Goal: Task Accomplishment & Management: Manage account settings

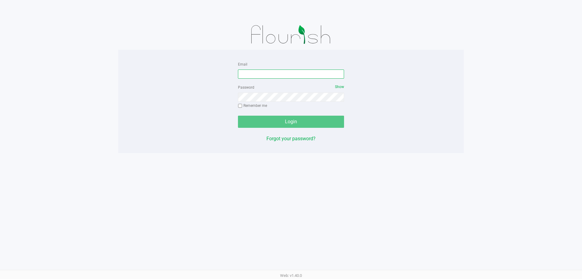
click at [283, 75] on input "Email" at bounding box center [291, 73] width 106 height 9
type input "[EMAIL_ADDRESS][DOMAIN_NAME]"
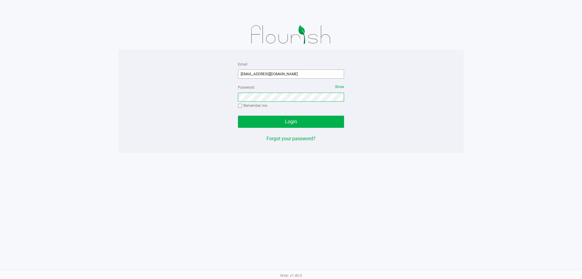
click at [238, 115] on button "Login" at bounding box center [291, 121] width 106 height 12
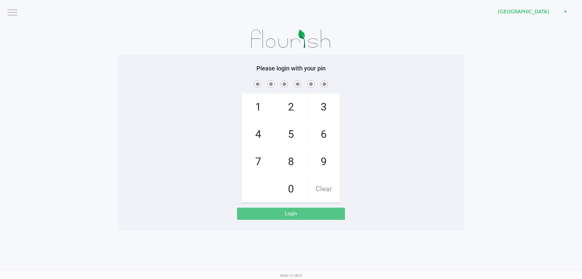
click at [264, 135] on span "4" at bounding box center [258, 134] width 32 height 27
checkbox input "true"
click at [331, 137] on span "6" at bounding box center [324, 134] width 32 height 27
checkbox input "true"
click at [298, 159] on span "8" at bounding box center [291, 161] width 32 height 27
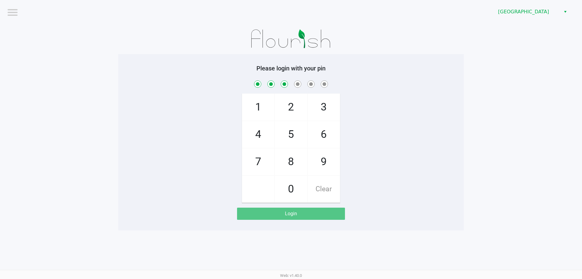
checkbox input "true"
click at [266, 138] on span "4" at bounding box center [258, 134] width 32 height 27
checkbox input "true"
click at [263, 159] on span "7" at bounding box center [258, 161] width 32 height 27
checkbox input "true"
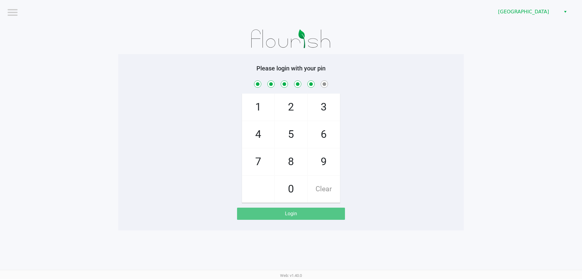
click at [289, 110] on span "2" at bounding box center [291, 107] width 32 height 27
checkbox input "true"
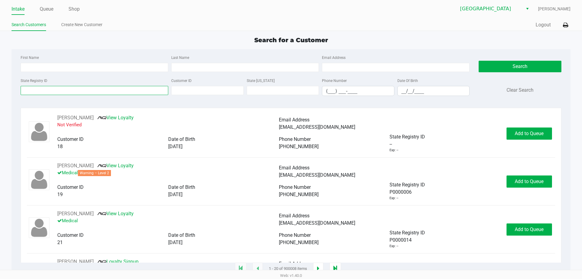
click at [109, 88] on input "State Registry ID" at bounding box center [95, 90] width 148 height 9
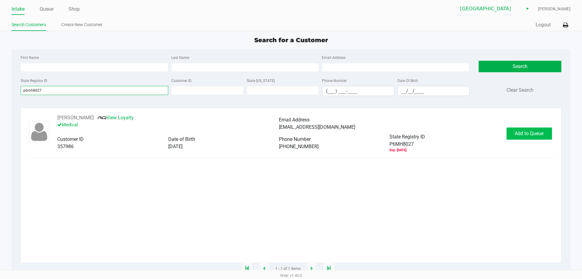
type input "p6mh8027"
click at [526, 130] on button "Add to Queue" at bounding box center [528, 133] width 45 height 12
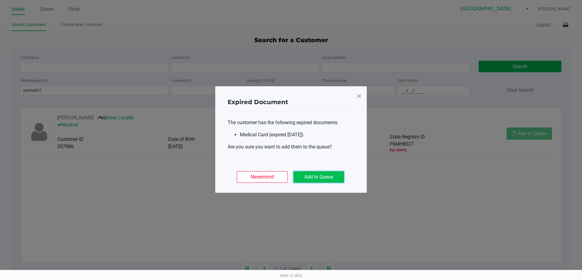
click at [320, 174] on button "Add to Queue" at bounding box center [318, 177] width 51 height 12
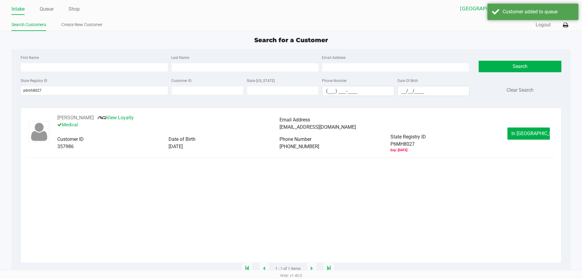
click at [505, 138] on div "ALMA HOOT View Loyalty Medical Email Address lynnhoot@att.net Customer ID 35798…" at bounding box center [279, 133] width 456 height 38
click at [521, 138] on button "In Queue" at bounding box center [528, 133] width 42 height 12
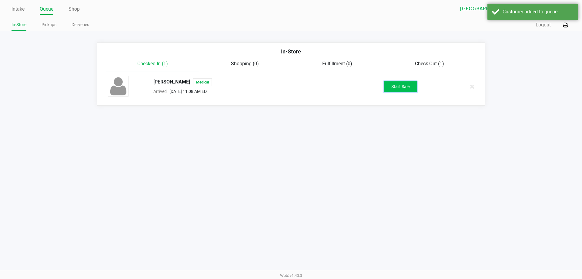
click at [387, 84] on button "Start Sale" at bounding box center [400, 86] width 33 height 11
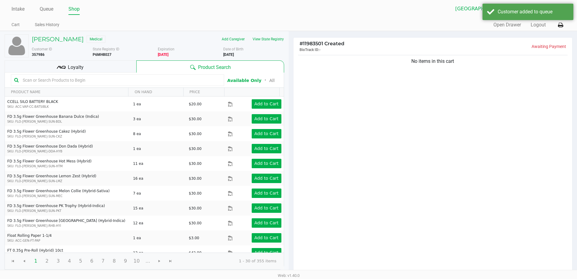
drag, startPoint x: 66, startPoint y: 83, endPoint x: 61, endPoint y: 71, distance: 13.5
click at [66, 83] on input "text" at bounding box center [120, 79] width 201 height 9
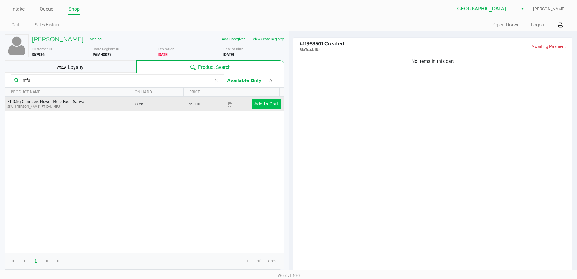
type input "mfu"
click at [270, 104] on app-button-loader "Add to Cart" at bounding box center [267, 103] width 24 height 5
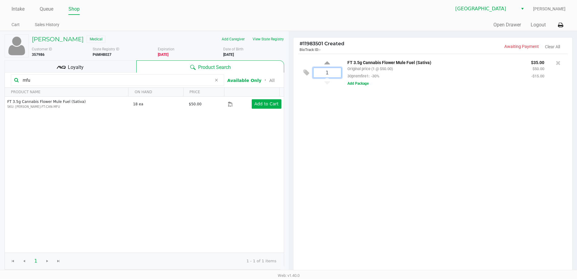
drag, startPoint x: 333, startPoint y: 72, endPoint x: 341, endPoint y: 98, distance: 27.8
click at [333, 72] on input "1" at bounding box center [328, 72] width 28 height 9
type input "2"
click at [346, 114] on div "ALMA HOOT Medical Add Caregiver View State Registry Customer ID 357986 State Re…" at bounding box center [288, 186] width 577 height 310
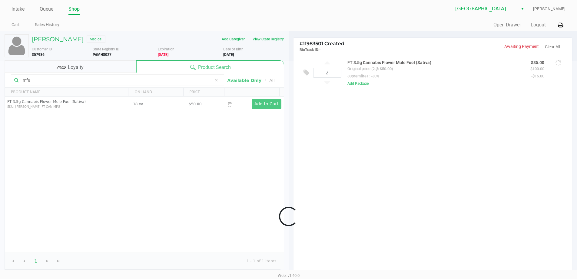
click at [260, 40] on button "View State Registry" at bounding box center [266, 39] width 35 height 10
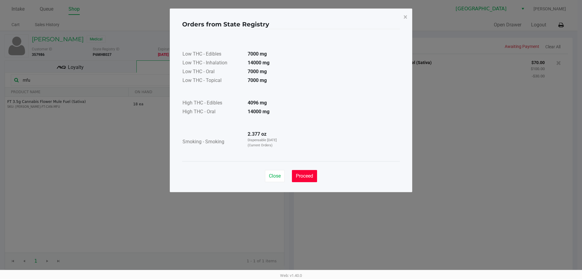
click at [304, 175] on span "Proceed" at bounding box center [304, 176] width 17 height 6
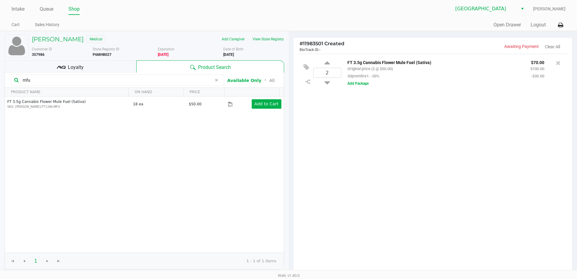
click at [55, 82] on input "mfu" at bounding box center [116, 79] width 192 height 9
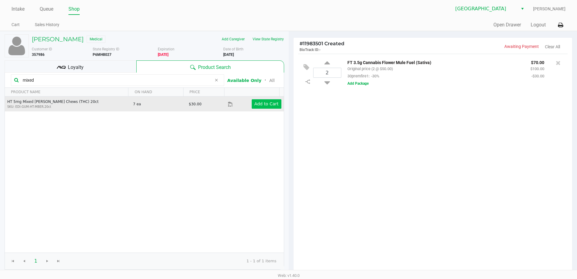
type input "mixed"
click at [265, 105] on app-button-loader "Add to Cart" at bounding box center [267, 103] width 24 height 5
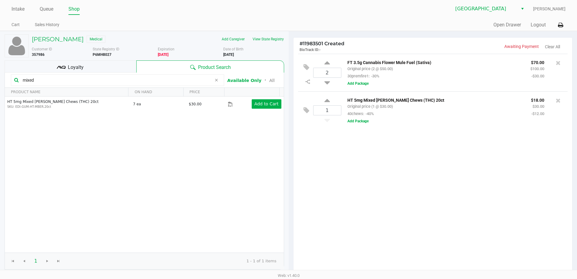
click at [86, 65] on div "Loyalty" at bounding box center [71, 66] width 132 height 12
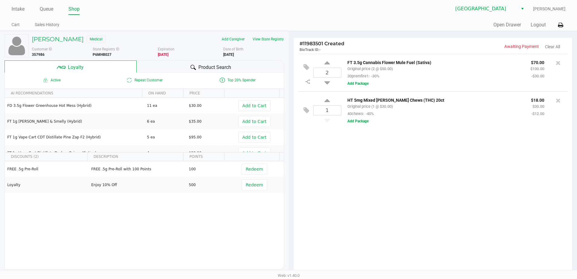
click at [174, 68] on div "Product Search" at bounding box center [211, 66] width 148 height 12
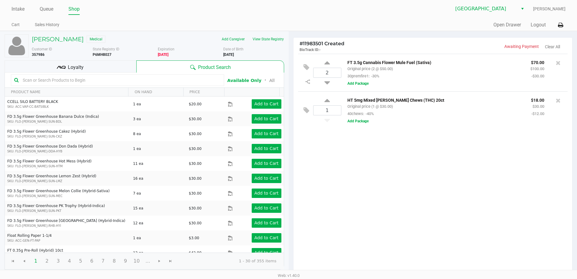
click at [265, 48] on div "More Date of Birth 11/17/1958" at bounding box center [255, 51] width 65 height 11
click at [265, 43] on button "View State Registry" at bounding box center [266, 39] width 35 height 10
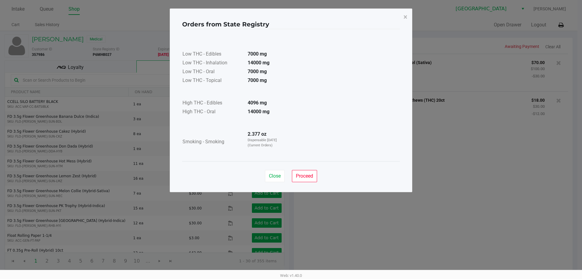
click at [305, 184] on div "Close Proceed" at bounding box center [291, 173] width 218 height 25
click at [294, 175] on button "Proceed" at bounding box center [304, 176] width 25 height 12
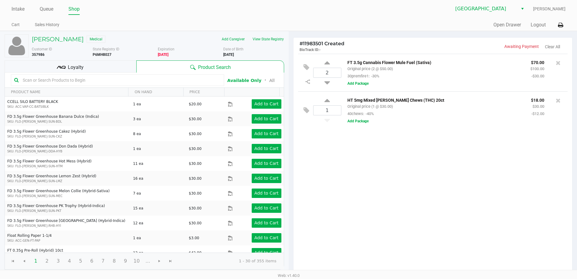
click at [91, 79] on input "text" at bounding box center [120, 79] width 201 height 9
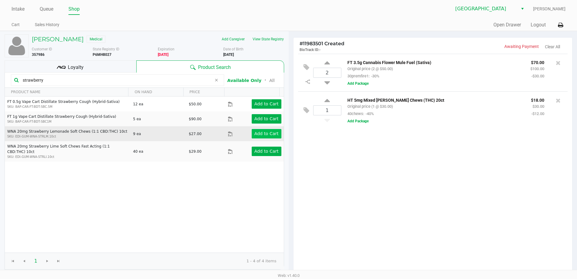
type input "strawberry"
click at [255, 134] on app-button-loader "Add to Cart" at bounding box center [267, 133] width 24 height 5
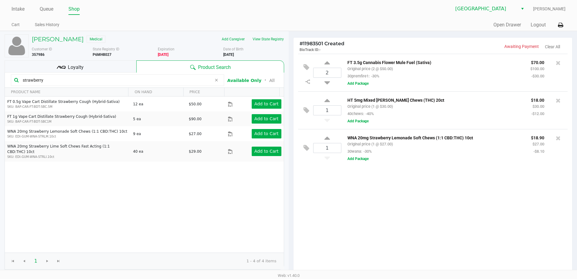
drag, startPoint x: 108, startPoint y: 82, endPoint x: 100, endPoint y: 72, distance: 12.9
click at [108, 82] on input "strawberry" at bounding box center [116, 79] width 192 height 9
click at [97, 68] on div "Loyalty" at bounding box center [71, 66] width 132 height 12
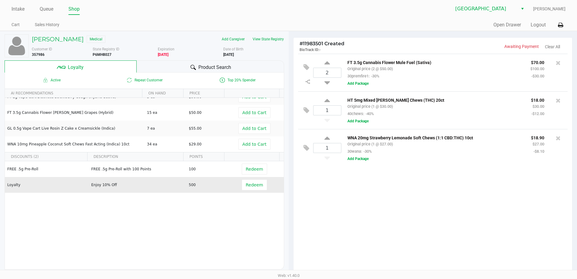
drag, startPoint x: 91, startPoint y: 182, endPoint x: 117, endPoint y: 184, distance: 25.8
click at [117, 184] on td "Enjoy 10% Off" at bounding box center [137, 185] width 98 height 16
click at [251, 184] on span "Redeem" at bounding box center [254, 184] width 17 height 5
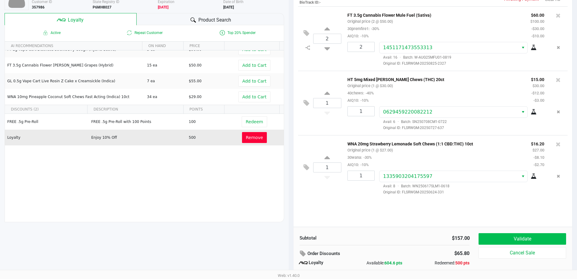
scroll to position [69, 0]
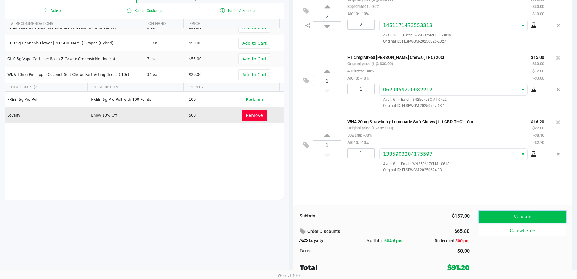
click at [521, 221] on button "Validate" at bounding box center [522, 217] width 87 height 12
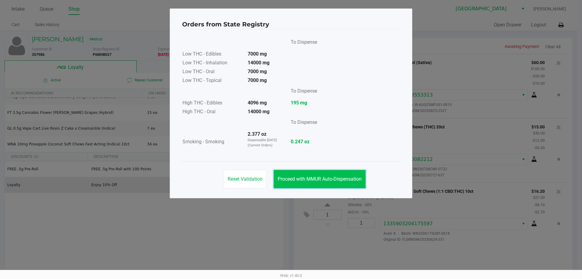
click at [336, 187] on button "Proceed with MMUR Auto-Dispensation" at bounding box center [320, 179] width 92 height 18
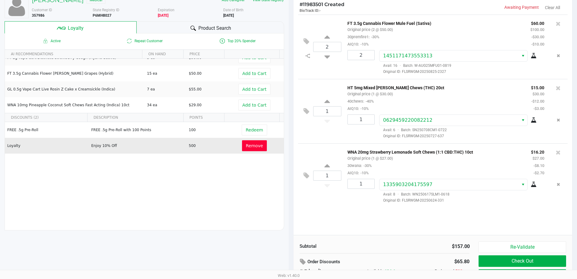
scroll to position [69, 0]
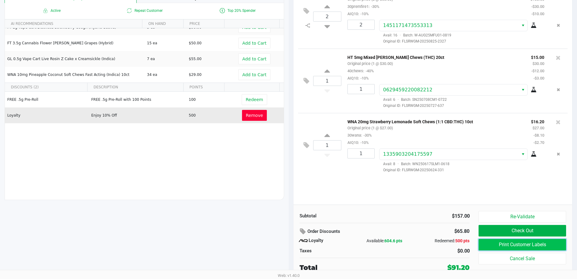
click at [494, 243] on button "Print Customer Labels" at bounding box center [522, 244] width 87 height 12
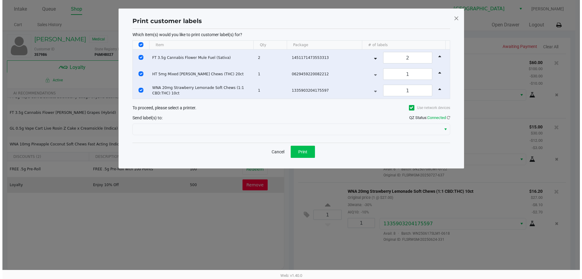
scroll to position [0, 0]
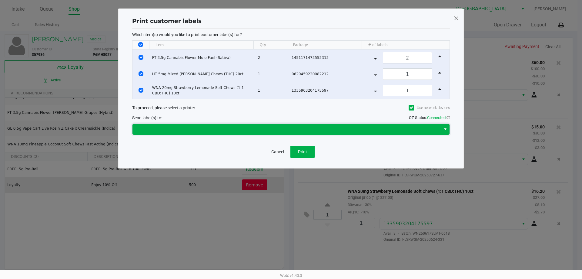
click at [272, 128] on span at bounding box center [286, 128] width 301 height 7
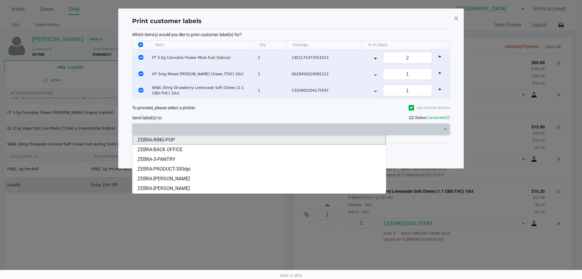
click at [168, 139] on span "ZEBRA-RING-POP" at bounding box center [156, 139] width 38 height 7
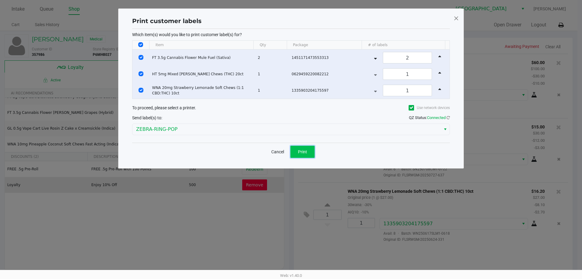
click at [301, 149] on span "Print" at bounding box center [302, 151] width 9 height 5
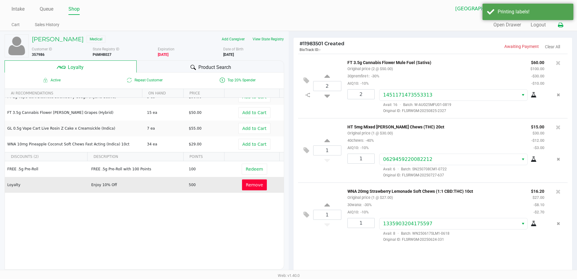
click at [560, 25] on icon at bounding box center [560, 25] width 5 height 4
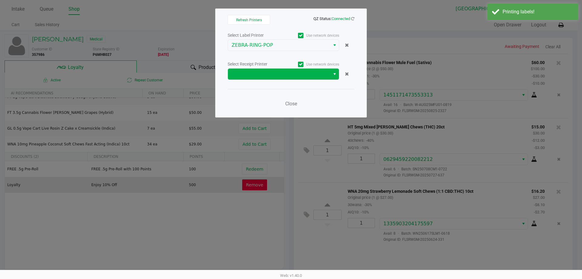
drag, startPoint x: 304, startPoint y: 80, endPoint x: 299, endPoint y: 75, distance: 6.9
click at [304, 79] on div "Select Label Printer Use network devices ZEBRA-RING-POP Select Receipt Printer …" at bounding box center [291, 71] width 127 height 80
click at [293, 72] on span at bounding box center [279, 73] width 95 height 7
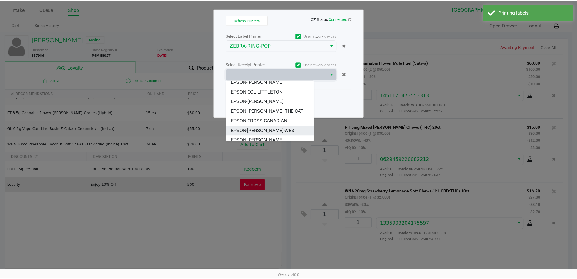
scroll to position [36, 0]
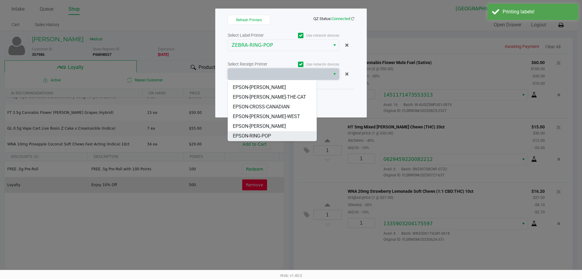
click at [266, 132] on li "EPSON-RING-POP" at bounding box center [272, 136] width 88 height 10
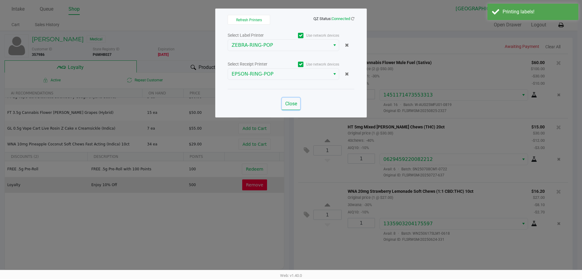
click at [290, 105] on span "Close" at bounding box center [291, 104] width 12 height 6
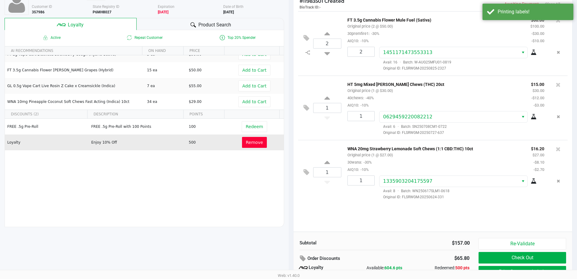
scroll to position [69, 0]
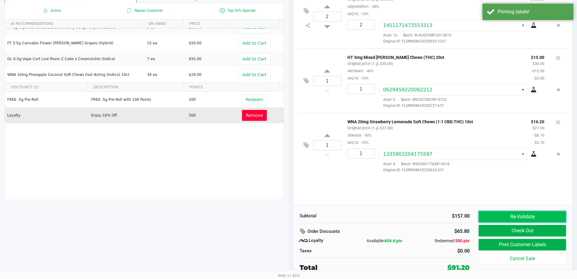
click at [542, 217] on button "Re-Validate" at bounding box center [522, 217] width 87 height 12
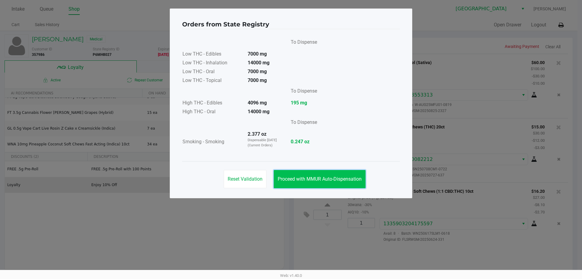
click at [333, 178] on span "Proceed with MMUR Auto-Dispensation" at bounding box center [320, 179] width 84 height 6
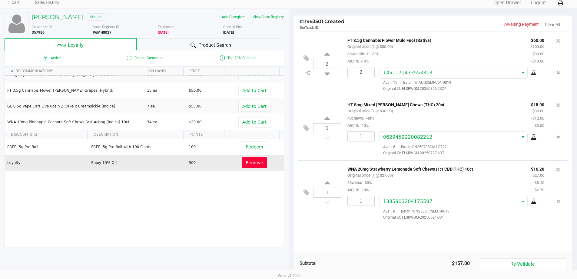
scroll to position [69, 0]
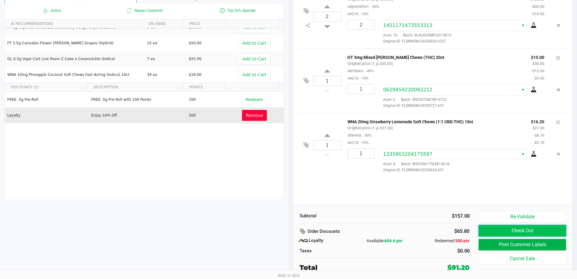
click at [505, 231] on button "Check Out" at bounding box center [522, 231] width 87 height 12
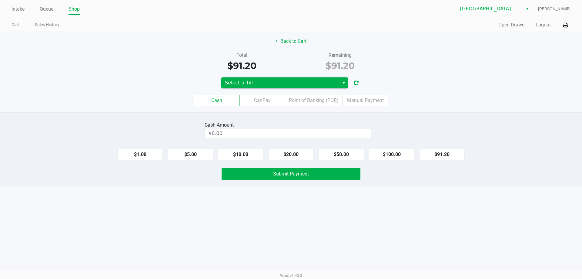
click at [315, 83] on span "Select a Till" at bounding box center [280, 82] width 111 height 7
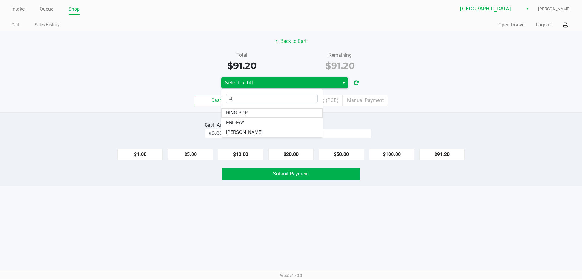
click at [258, 112] on li "RING-POP" at bounding box center [271, 113] width 101 height 10
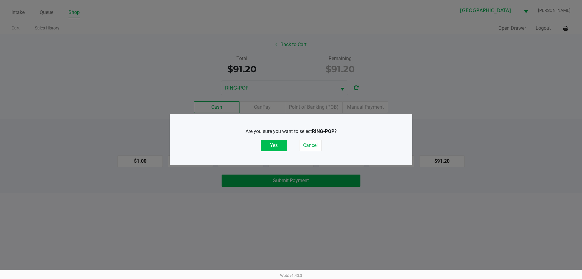
click at [272, 146] on button "Yes" at bounding box center [274, 145] width 26 height 12
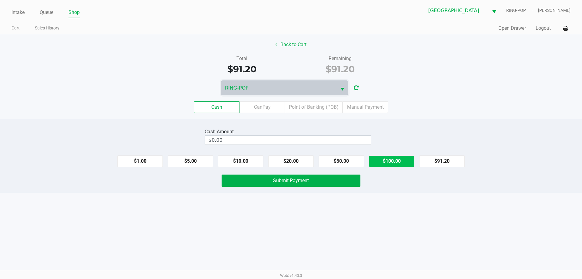
click at [389, 158] on button "$100.00" at bounding box center [391, 161] width 45 height 12
type input "$100.00"
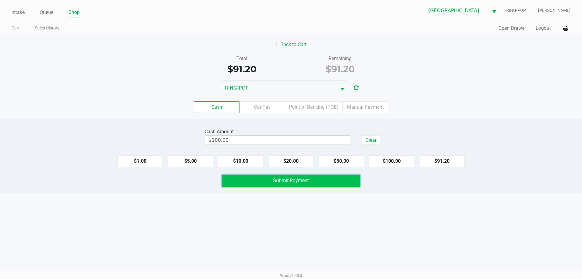
click at [307, 183] on span "Submit Payment" at bounding box center [291, 180] width 36 height 6
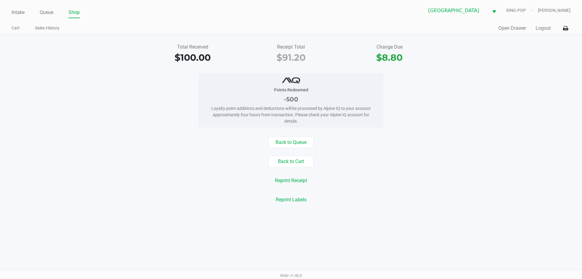
click at [542, 30] on button "Logout" at bounding box center [542, 28] width 15 height 7
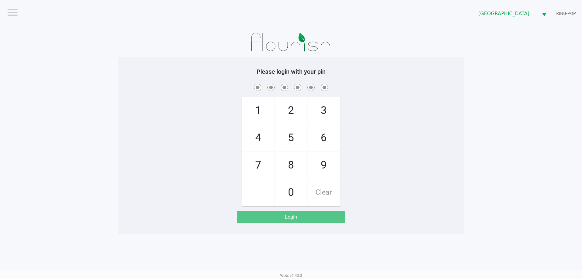
click at [259, 139] on span "4" at bounding box center [258, 137] width 32 height 27
checkbox input "true"
click at [319, 142] on span "6" at bounding box center [324, 137] width 32 height 27
checkbox input "true"
click at [294, 168] on span "8" at bounding box center [291, 165] width 32 height 27
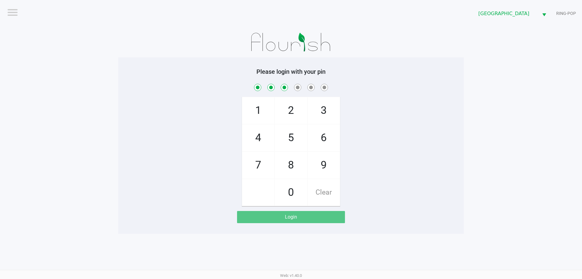
checkbox input "true"
click at [260, 140] on span "4" at bounding box center [258, 137] width 32 height 27
checkbox input "true"
click at [259, 172] on span "7" at bounding box center [258, 165] width 32 height 27
checkbox input "true"
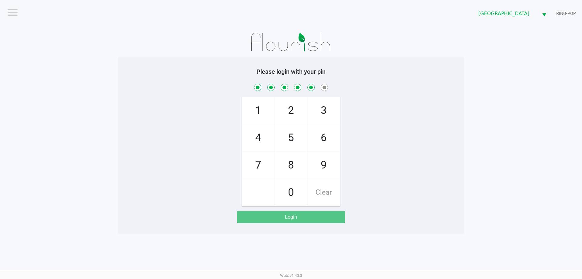
click at [286, 118] on span "2" at bounding box center [291, 110] width 32 height 27
checkbox input "true"
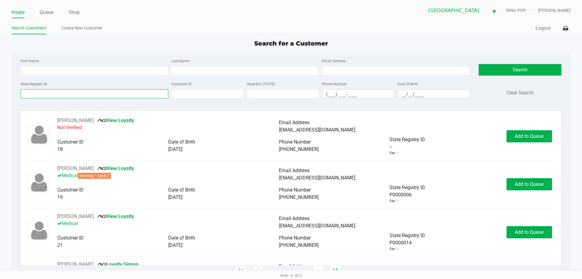
click at [73, 92] on input "State Registry ID" at bounding box center [95, 93] width 148 height 9
click at [82, 92] on input "State Registry ID" at bounding box center [95, 93] width 148 height 9
click at [62, 71] on input "First Name" at bounding box center [95, 70] width 148 height 9
click at [68, 94] on input "State Registry ID" at bounding box center [95, 93] width 148 height 9
click at [131, 48] on div "Search for a Customer First Name Last Name Email Address State Registry ID Cust…" at bounding box center [291, 155] width 559 height 232
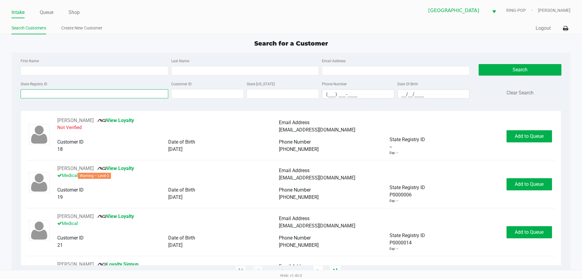
click at [76, 94] on input "State Registry ID" at bounding box center [95, 93] width 148 height 9
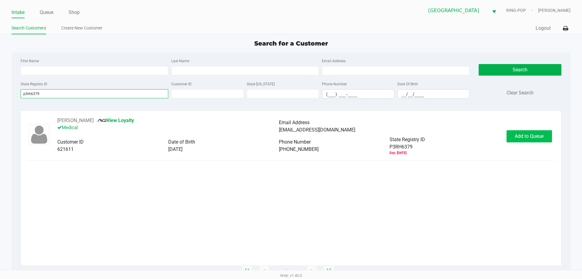
type input "p3rh6379"
click at [541, 140] on button "Add to Queue" at bounding box center [528, 136] width 45 height 12
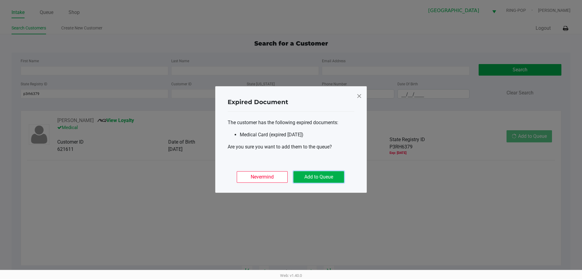
click at [339, 174] on button "Add to Queue" at bounding box center [318, 177] width 51 height 12
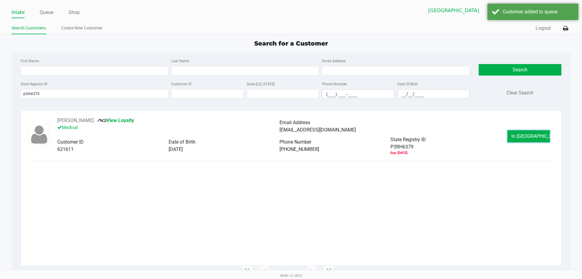
click at [527, 135] on span "In Queue" at bounding box center [536, 136] width 51 height 6
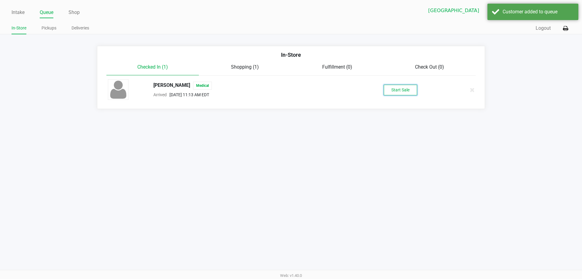
click at [406, 91] on button "Start Sale" at bounding box center [400, 90] width 33 height 11
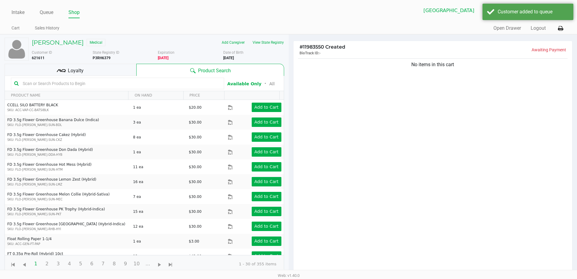
click at [95, 85] on input "text" at bounding box center [120, 83] width 201 height 9
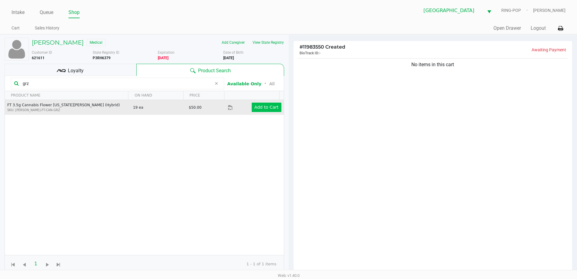
type input "grz"
click at [269, 107] on app-button-loader "Add to Cart" at bounding box center [267, 107] width 24 height 5
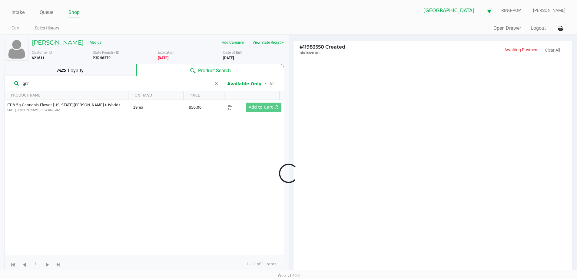
click at [265, 42] on button "View State Registry" at bounding box center [266, 43] width 35 height 10
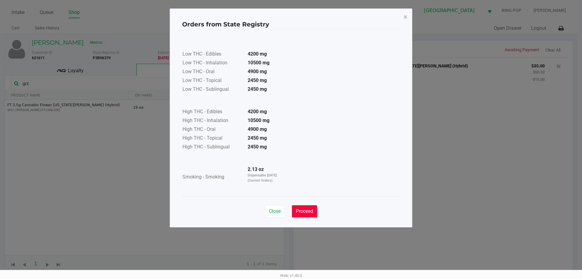
click at [314, 214] on button "Proceed" at bounding box center [304, 211] width 25 height 12
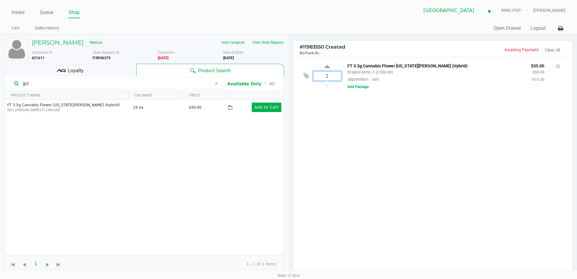
click at [333, 76] on input "1" at bounding box center [328, 76] width 28 height 9
type input "2"
click at [345, 129] on div "STEVEN MIZRAHI Medical Add Caregiver View State Registry Customer ID 621611 Sta…" at bounding box center [288, 189] width 577 height 310
click at [57, 83] on input "grz" at bounding box center [116, 83] width 192 height 9
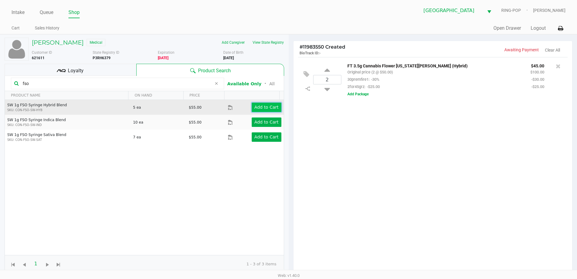
click at [255, 106] on app-button-loader "Add to Cart" at bounding box center [267, 107] width 24 height 5
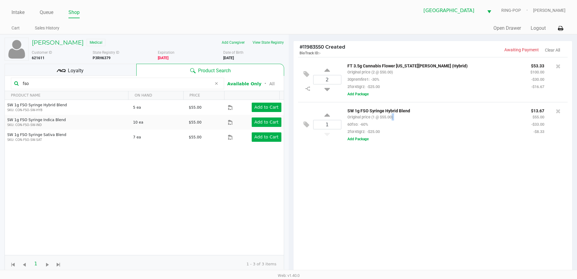
drag, startPoint x: 347, startPoint y: 124, endPoint x: 390, endPoint y: 121, distance: 43.5
click at [390, 121] on div "SW 1g FSO Syringe Hybrid Blend Original price (1 @ $55.00) 60fso: -60% 2for45gr…" at bounding box center [435, 121] width 184 height 28
click at [404, 182] on div "2 FT 3.5g Cannabis Flower Georgia Runtz (Hybrid) Original price (2 @ $50.00) 30…" at bounding box center [433, 167] width 279 height 220
click at [559, 65] on icon at bounding box center [558, 66] width 5 height 6
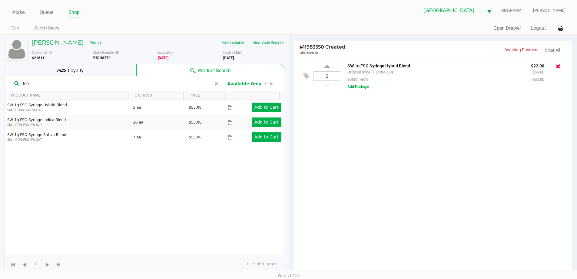
click at [559, 65] on icon at bounding box center [558, 66] width 5 height 6
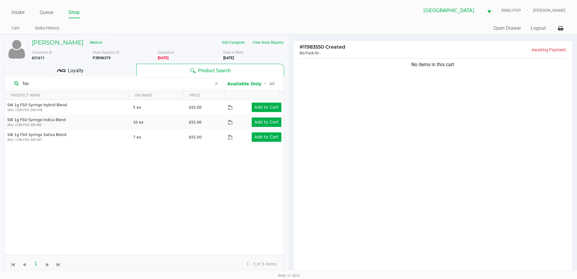
click at [84, 85] on input "fso" at bounding box center [116, 83] width 192 height 9
type input "f"
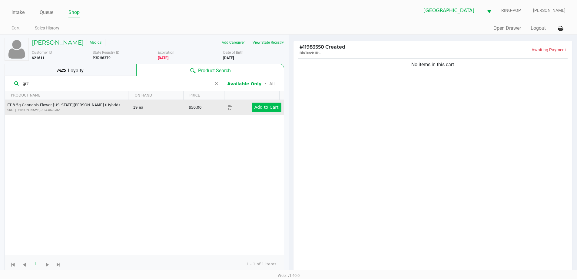
type input "grz"
click at [257, 111] on button "Add to Cart" at bounding box center [267, 106] width 30 height 9
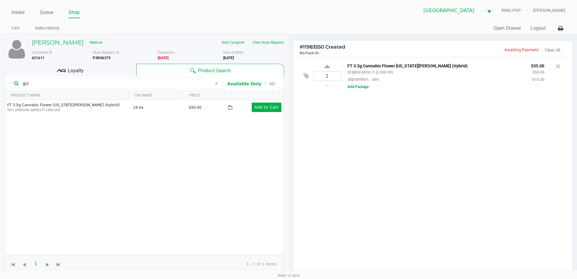
click at [330, 69] on div "1" at bounding box center [327, 76] width 28 height 25
click at [328, 68] on icon at bounding box center [327, 68] width 5 height 8
type input "2"
click at [53, 82] on div at bounding box center [288, 173] width 577 height 217
click at [51, 86] on input "grz" at bounding box center [116, 83] width 192 height 9
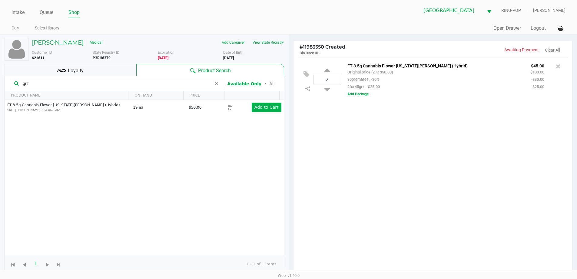
click at [51, 86] on input "grz" at bounding box center [116, 83] width 192 height 9
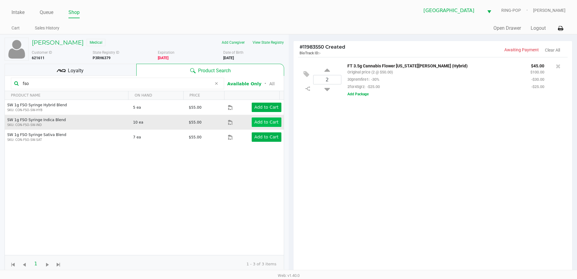
type input "fso"
click at [260, 119] on app-button-loader "Add to Cart" at bounding box center [267, 121] width 24 height 5
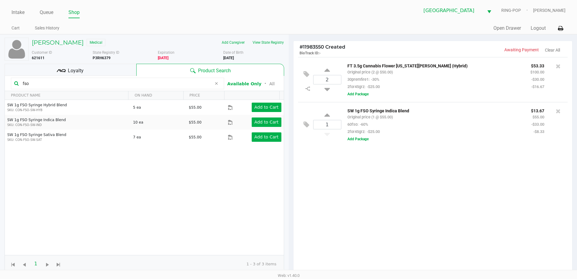
click at [106, 70] on div "Loyalty" at bounding box center [71, 70] width 132 height 12
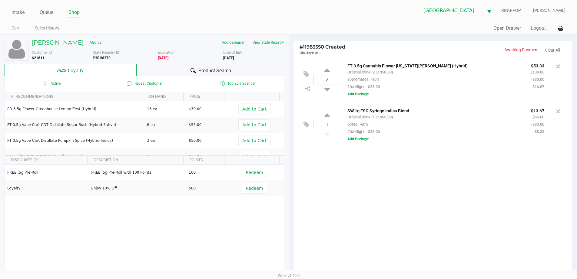
click at [180, 73] on div "Product Search" at bounding box center [211, 70] width 148 height 12
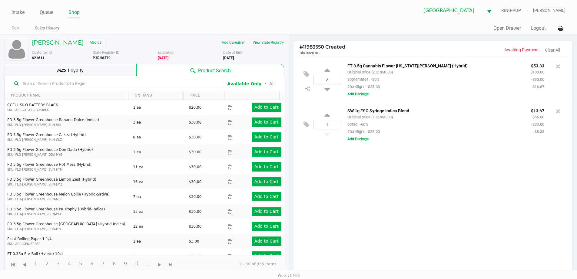
click at [104, 80] on input "text" at bounding box center [120, 83] width 201 height 9
click at [267, 42] on button "View State Registry" at bounding box center [266, 43] width 35 height 10
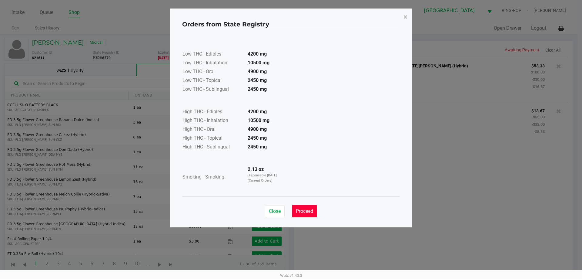
click at [309, 208] on button "Proceed" at bounding box center [304, 211] width 25 height 12
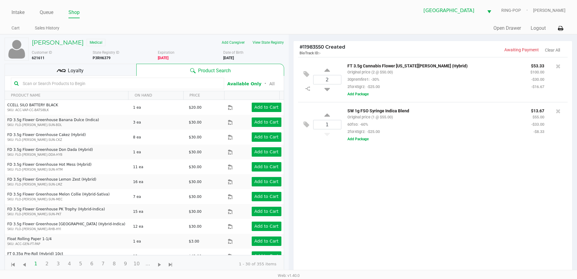
click at [164, 84] on input "text" at bounding box center [120, 83] width 201 height 9
click at [108, 71] on div "Loyalty" at bounding box center [71, 70] width 132 height 12
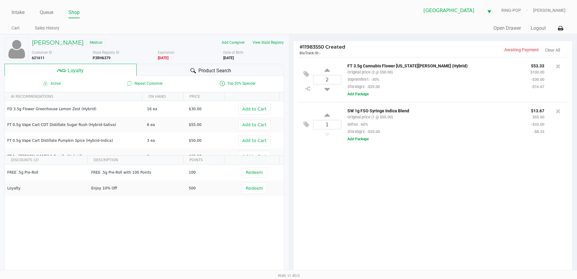
click at [190, 73] on div at bounding box center [193, 70] width 7 height 7
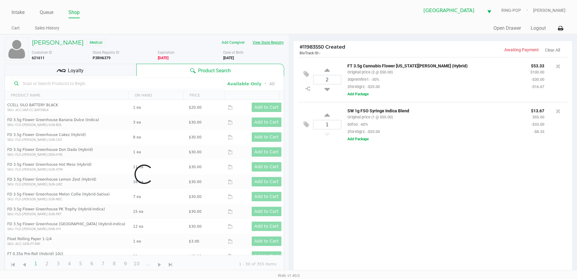
click at [271, 43] on button "View State Registry" at bounding box center [266, 43] width 35 height 10
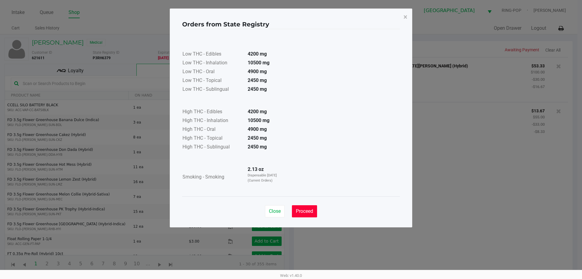
click at [308, 208] on span "Proceed" at bounding box center [304, 211] width 17 height 6
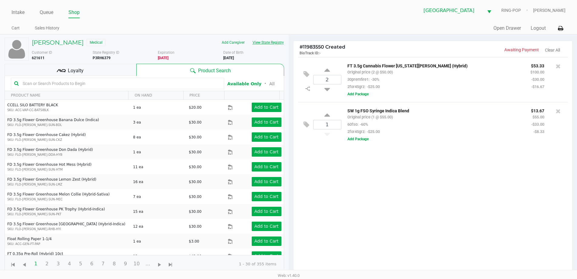
click at [159, 83] on input "text" at bounding box center [120, 83] width 201 height 9
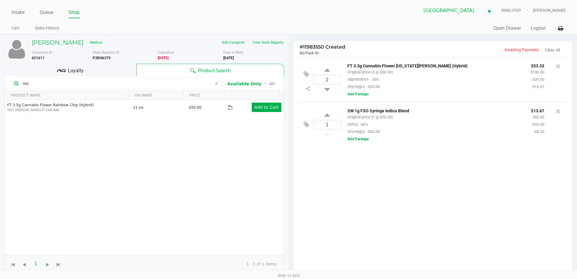
type input "rnc"
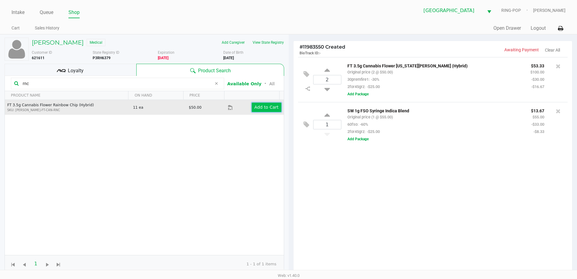
click at [260, 108] on app-button-loader "Add to Cart" at bounding box center [267, 107] width 24 height 5
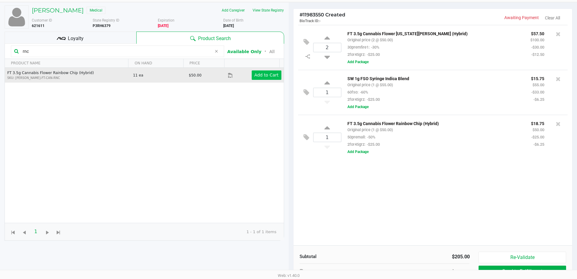
scroll to position [16, 0]
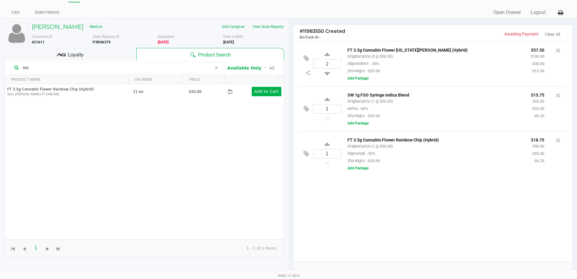
click at [216, 68] on icon at bounding box center [217, 67] width 4 height 5
click at [119, 59] on div "Loyalty" at bounding box center [71, 54] width 132 height 12
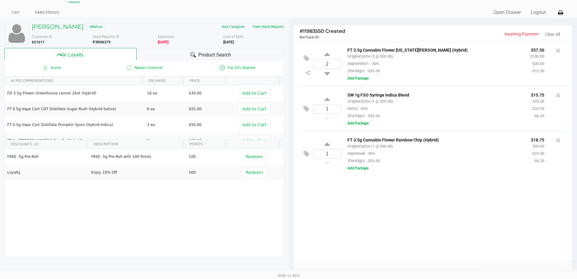
click at [207, 55] on span "Product Search" at bounding box center [214, 54] width 33 height 7
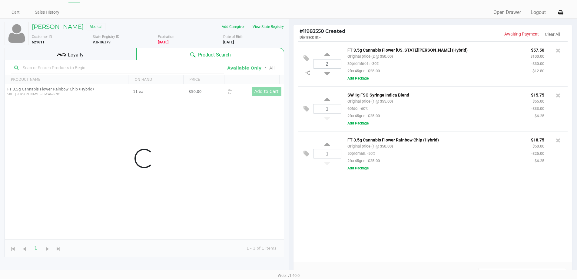
click at [154, 69] on div "Data table" at bounding box center [144, 158] width 279 height 196
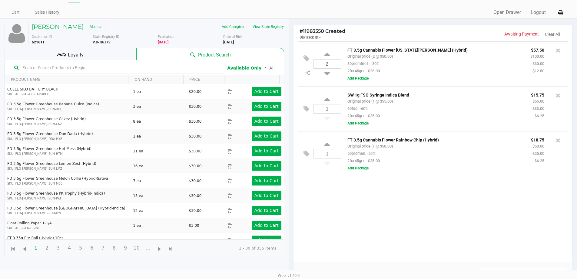
click at [123, 58] on div "Loyalty" at bounding box center [71, 54] width 132 height 12
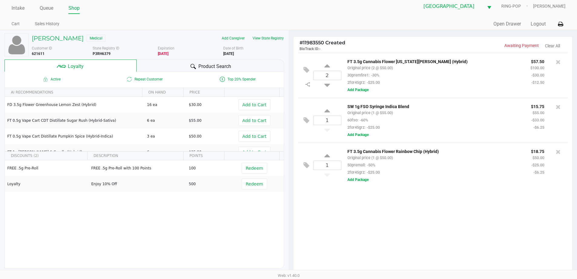
scroll to position [0, 0]
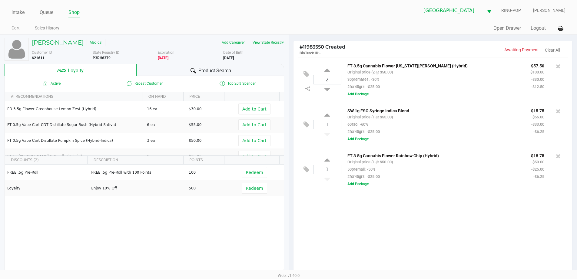
click at [236, 74] on div "Product Search" at bounding box center [211, 70] width 148 height 12
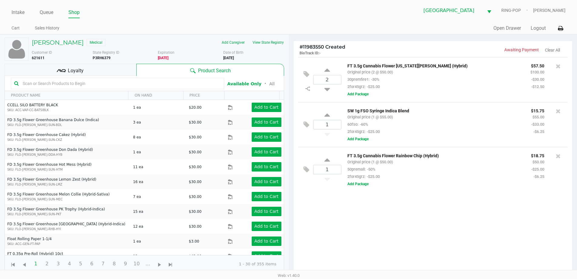
click at [190, 84] on input "text" at bounding box center [120, 83] width 201 height 9
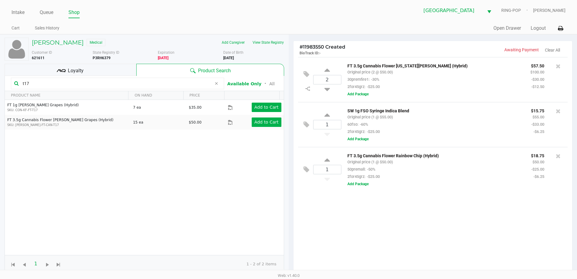
type input "t17"
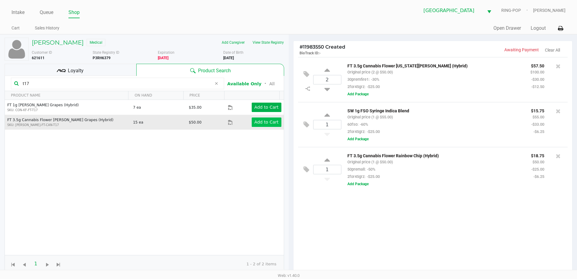
click at [269, 125] on button "Add to Cart" at bounding box center [267, 121] width 30 height 9
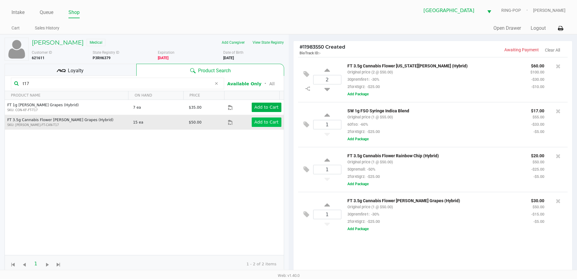
click at [122, 75] on div "Loyalty" at bounding box center [71, 70] width 132 height 12
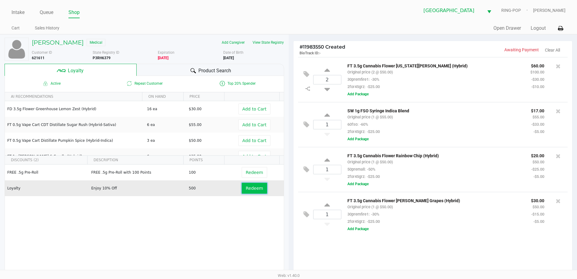
click at [255, 187] on span "Redeem" at bounding box center [254, 187] width 17 height 5
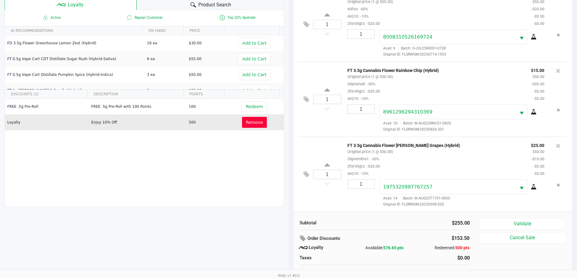
scroll to position [73, 0]
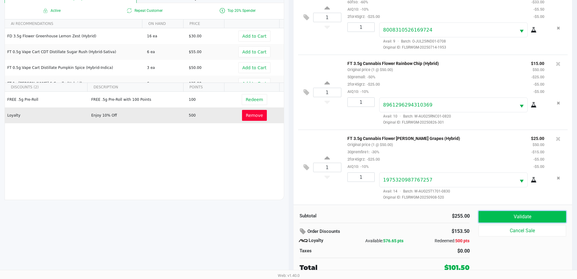
click at [494, 213] on button "Validate" at bounding box center [522, 217] width 87 height 12
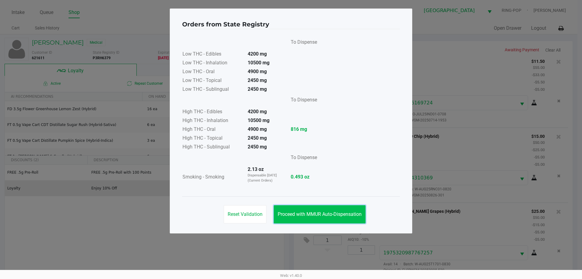
click at [335, 207] on button "Proceed with MMUR Auto-Dispensation" at bounding box center [320, 214] width 92 height 18
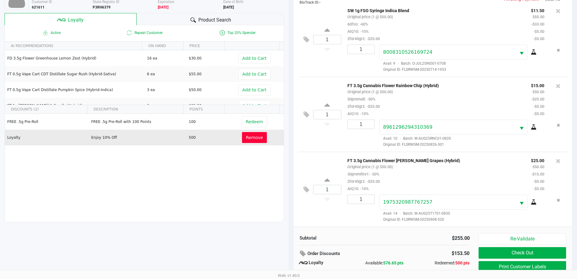
scroll to position [73, 0]
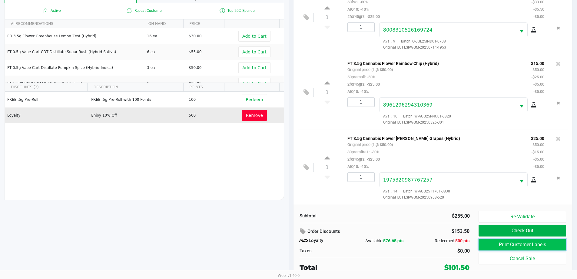
click at [498, 245] on button "Print Customer Labels" at bounding box center [522, 244] width 87 height 12
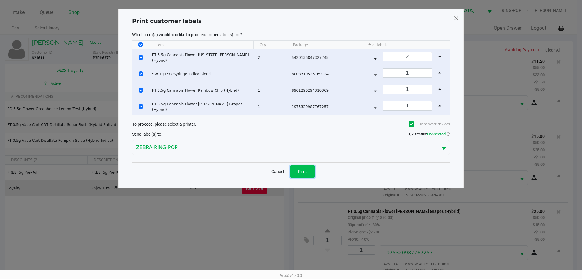
click at [306, 169] on span "Print" at bounding box center [302, 171] width 9 height 5
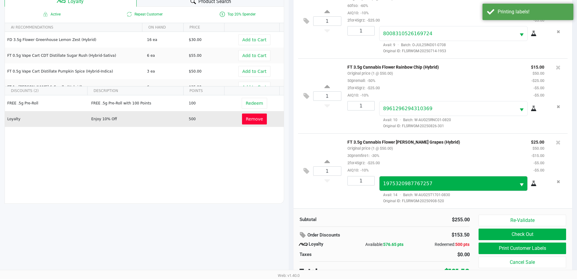
scroll to position [73, 0]
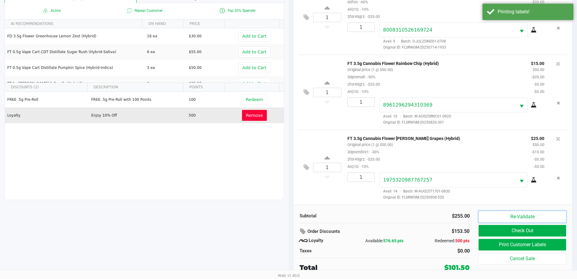
click at [487, 218] on button "Re-Validate" at bounding box center [522, 217] width 87 height 12
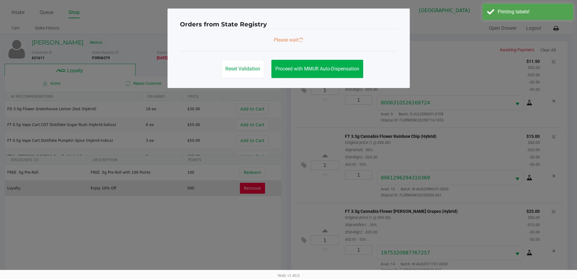
scroll to position [0, 0]
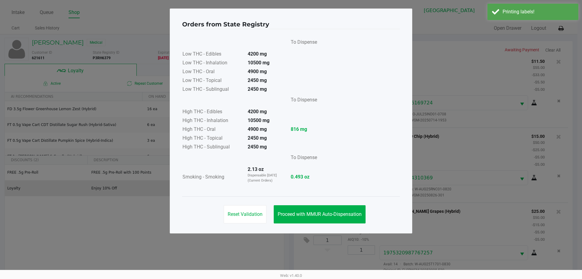
drag, startPoint x: 320, startPoint y: 231, endPoint x: 311, endPoint y: 212, distance: 21.3
click at [320, 230] on div "Orders from State Registry To Dispense Low THC - Edibles 4200 mg Low THC - Inha…" at bounding box center [291, 120] width 242 height 225
click at [311, 212] on span "Proceed with MMUR Auto-Dispensation" at bounding box center [320, 214] width 84 height 6
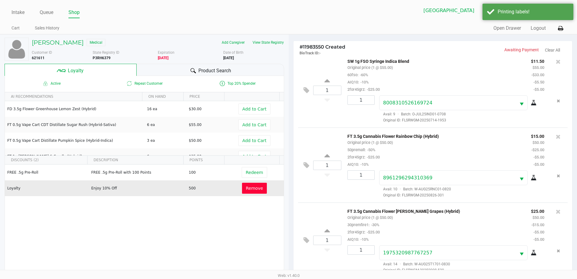
click at [254, 71] on div "Product Search" at bounding box center [211, 70] width 148 height 12
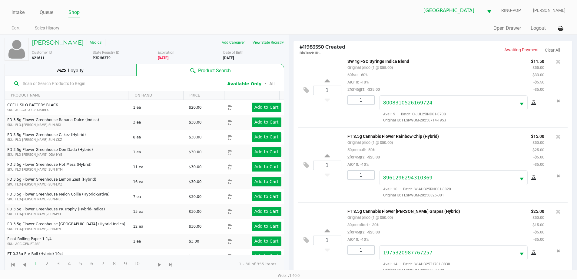
click at [76, 80] on input "text" at bounding box center [120, 83] width 201 height 9
type input "f"
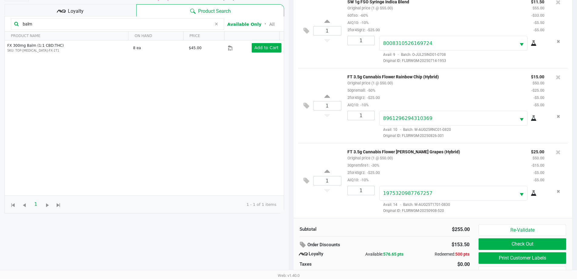
scroll to position [73, 0]
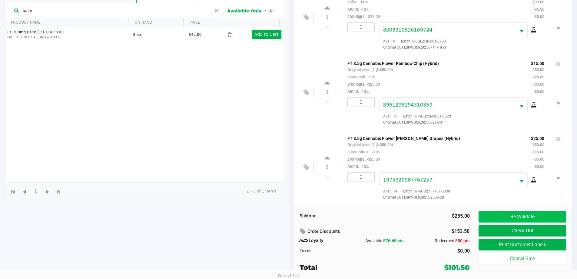
type input "balm"
click at [528, 216] on button "Re-Validate" at bounding box center [522, 217] width 87 height 12
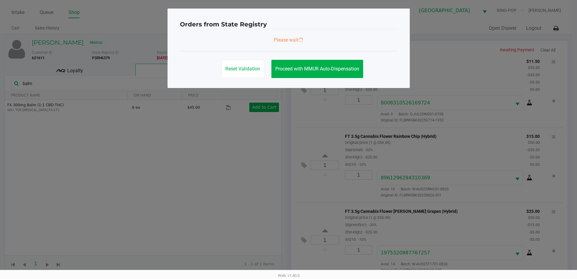
scroll to position [0, 0]
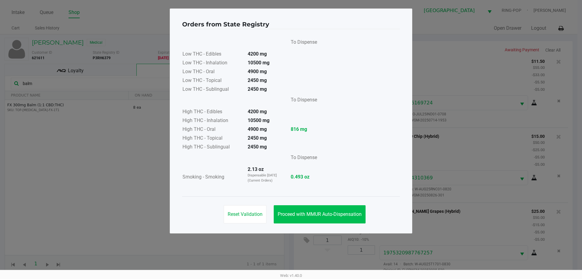
click at [329, 205] on button "Proceed with MMUR Auto-Dispensation" at bounding box center [320, 214] width 92 height 18
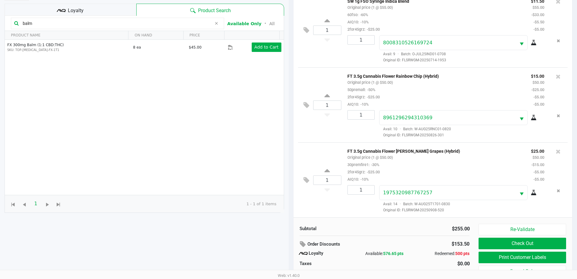
scroll to position [73, 0]
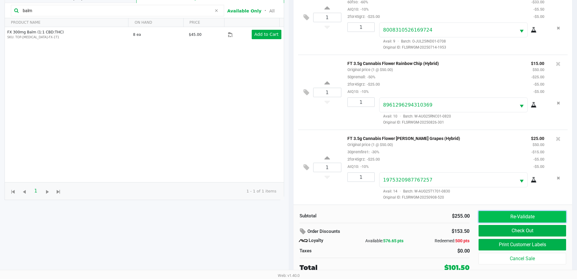
click at [519, 215] on button "Re-Validate" at bounding box center [522, 217] width 87 height 12
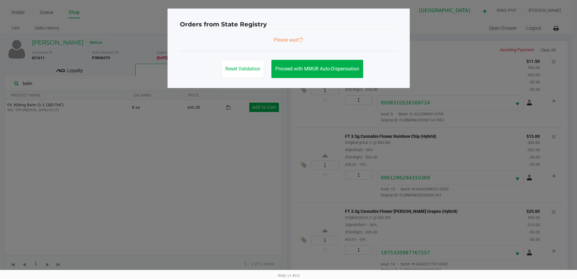
scroll to position [0, 0]
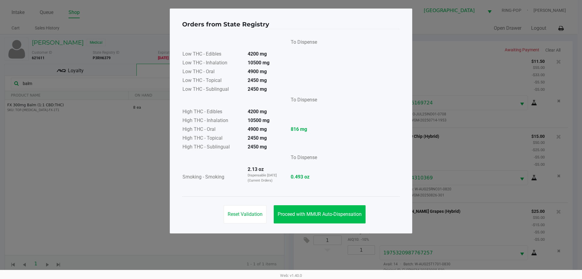
click at [348, 215] on span "Proceed with MMUR Auto-Dispensation" at bounding box center [320, 214] width 84 height 6
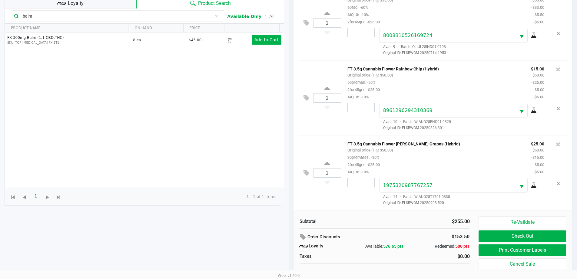
scroll to position [73, 0]
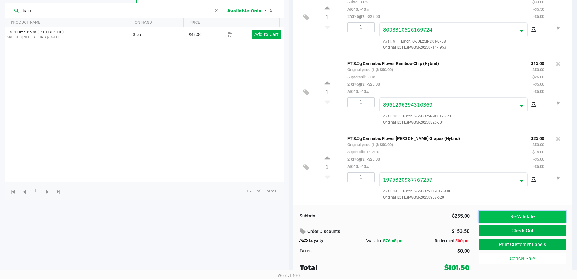
click at [535, 215] on button "Re-Validate" at bounding box center [522, 217] width 87 height 12
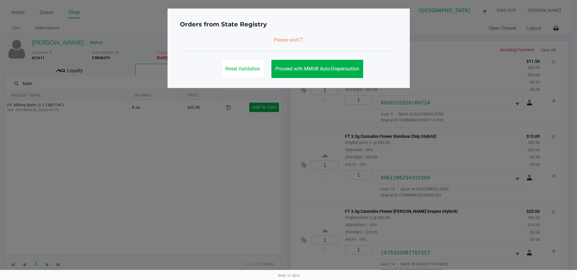
scroll to position [0, 0]
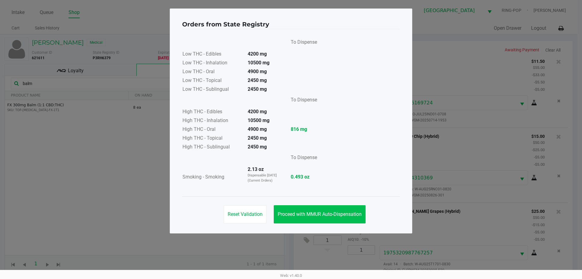
click at [346, 212] on span "Proceed with MMUR Auto-Dispensation" at bounding box center [320, 214] width 84 height 6
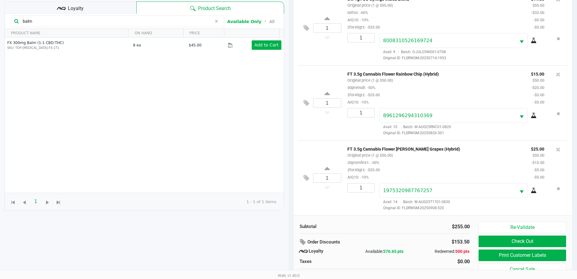
scroll to position [73, 0]
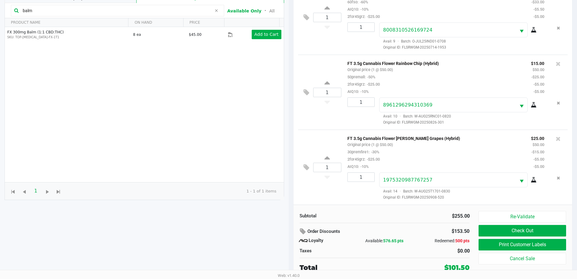
click at [539, 232] on button "Check Out" at bounding box center [522, 231] width 87 height 12
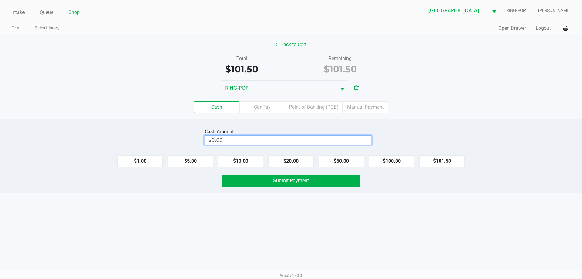
click at [343, 141] on input "$0.00" at bounding box center [288, 139] width 166 height 9
click at [454, 116] on div "Cash CanPay Point of Banking (POB) Manual Payment" at bounding box center [290, 107] width 591 height 24
click at [342, 138] on input "$0.00" at bounding box center [288, 139] width 166 height 9
click at [429, 232] on div "Intake Queue Shop Orange Park WC RING-POP Faith Verity Cart Sales History Quick…" at bounding box center [291, 139] width 582 height 279
type input "$105.00"
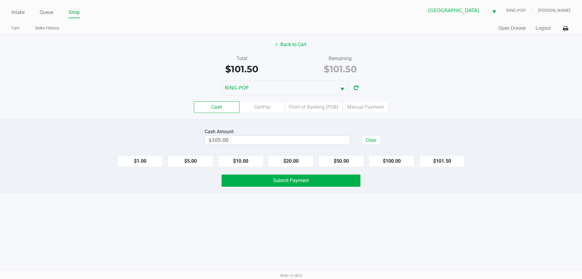
click at [325, 179] on button "Submit Payment" at bounding box center [291, 180] width 139 height 12
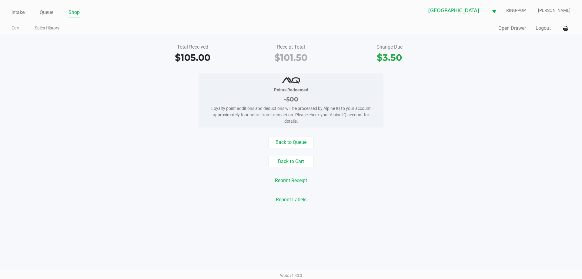
click at [546, 29] on button "Logout" at bounding box center [542, 28] width 15 height 7
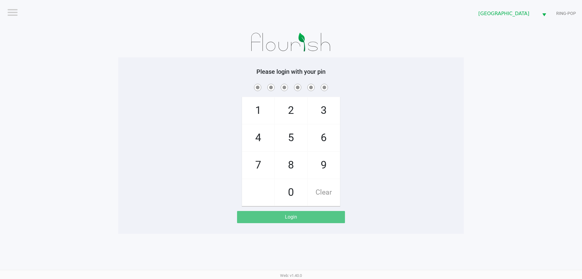
click at [263, 139] on span "4" at bounding box center [258, 137] width 32 height 27
checkbox input "true"
click at [327, 142] on span "6" at bounding box center [324, 137] width 32 height 27
checkbox input "true"
click at [291, 166] on span "8" at bounding box center [291, 165] width 32 height 27
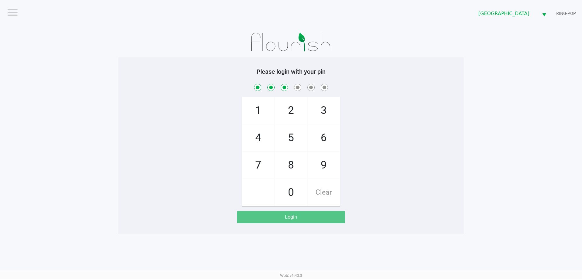
checkbox input "true"
click at [264, 135] on span "4" at bounding box center [258, 137] width 32 height 27
checkbox input "true"
click at [253, 163] on span "7" at bounding box center [258, 165] width 32 height 27
checkbox input "true"
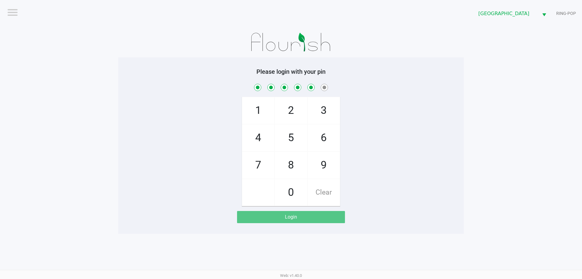
click at [283, 117] on span "2" at bounding box center [291, 110] width 32 height 27
checkbox input "true"
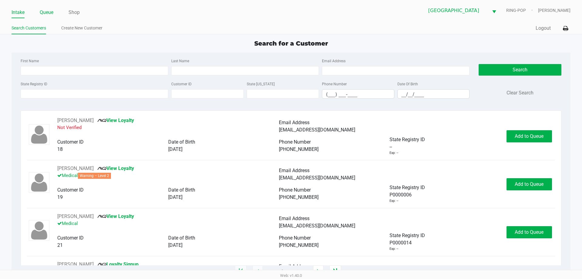
click at [49, 12] on link "Queue" at bounding box center [47, 12] width 14 height 8
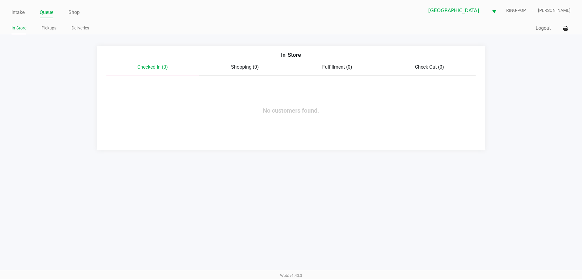
click at [14, 11] on link "Intake" at bounding box center [18, 12] width 13 height 8
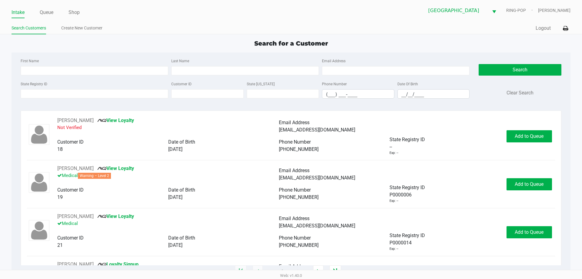
click at [42, 93] on input "State Registry ID" at bounding box center [95, 93] width 148 height 9
click at [146, 72] on input "First Name" at bounding box center [95, 70] width 148 height 9
type input "SUSAN"
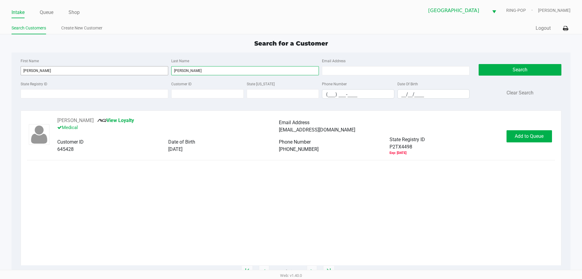
type input "STINNETT"
click at [533, 138] on span "Add to Queue" at bounding box center [529, 136] width 29 height 6
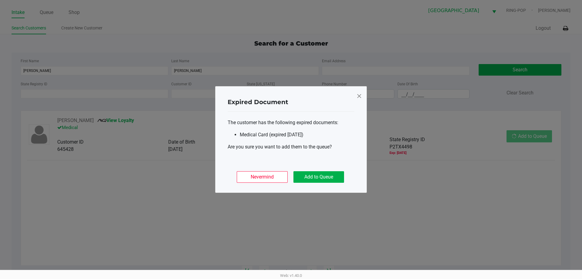
click at [329, 180] on button "Add to Queue" at bounding box center [318, 177] width 51 height 12
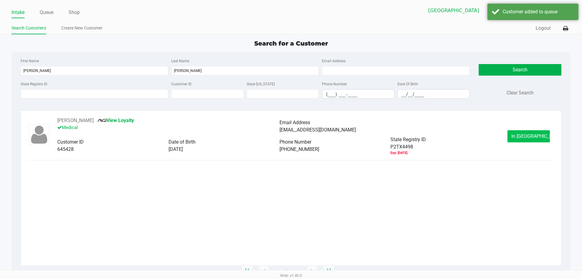
click at [524, 138] on span "In Queue" at bounding box center [536, 136] width 51 height 6
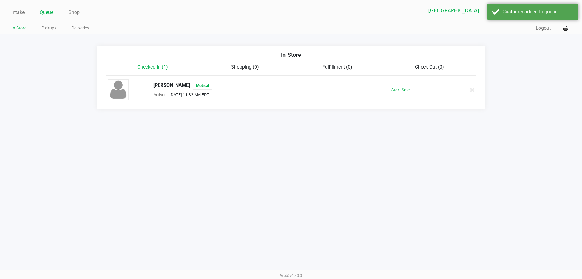
click at [409, 90] on button "Start Sale" at bounding box center [400, 90] width 33 height 11
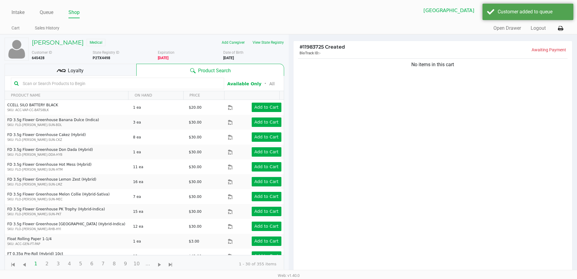
click at [106, 74] on div "Loyalty" at bounding box center [71, 70] width 132 height 12
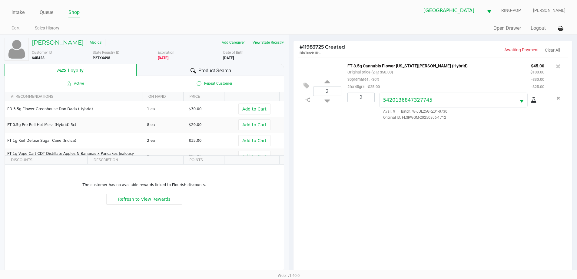
scroll to position [73, 0]
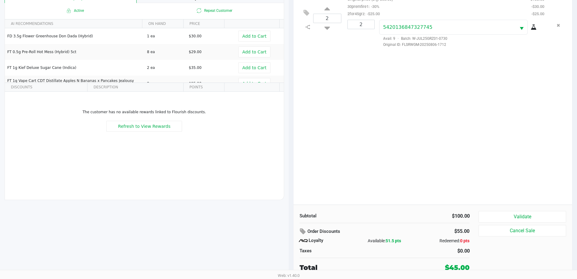
click at [538, 212] on button "Validate" at bounding box center [522, 217] width 87 height 12
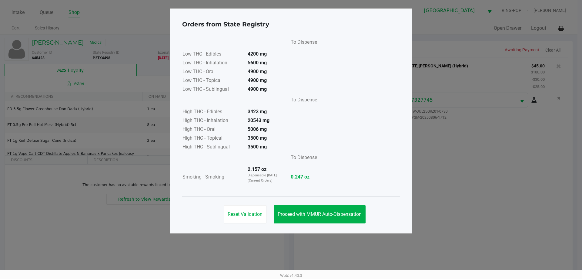
click at [312, 210] on button "Proceed with MMUR Auto-Dispensation" at bounding box center [320, 214] width 92 height 18
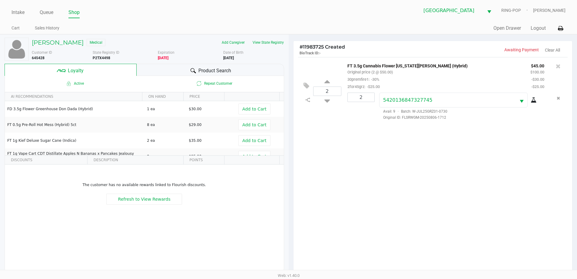
scroll to position [73, 0]
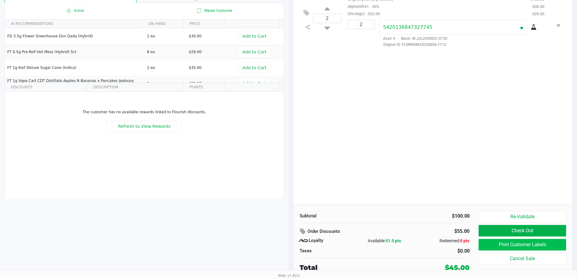
click at [530, 247] on button "Print Customer Labels" at bounding box center [522, 244] width 87 height 12
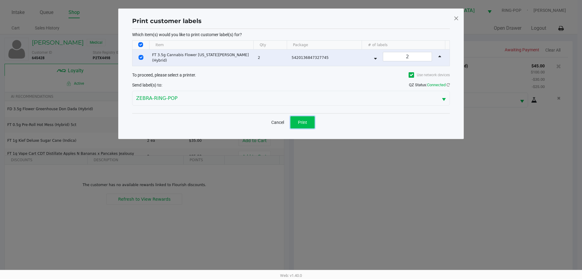
click at [312, 126] on button "Print" at bounding box center [302, 122] width 24 height 12
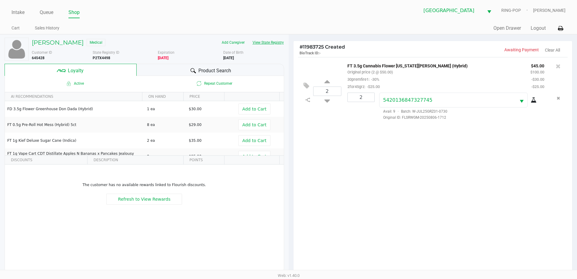
click at [271, 42] on button "View State Registry" at bounding box center [266, 43] width 35 height 10
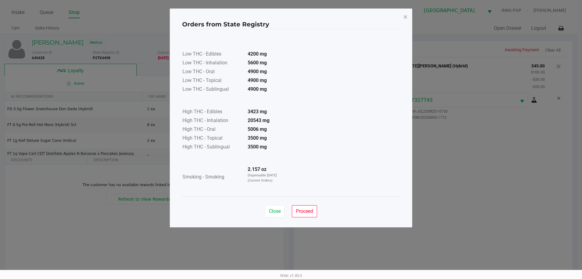
click at [312, 214] on button "Proceed" at bounding box center [304, 211] width 25 height 12
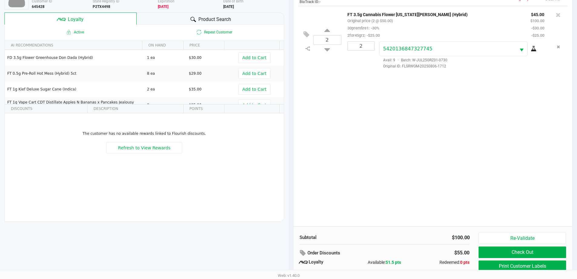
scroll to position [73, 0]
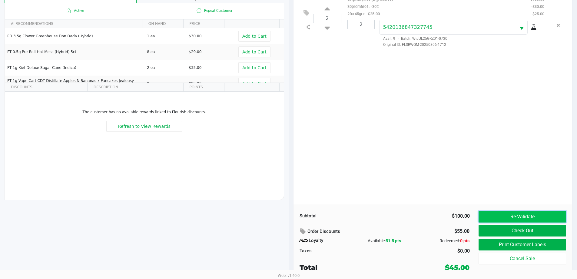
click at [517, 213] on button "Re-Validate" at bounding box center [522, 217] width 87 height 12
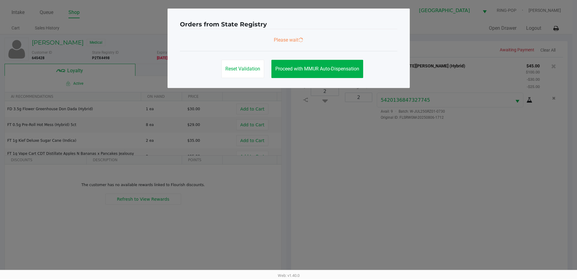
scroll to position [0, 0]
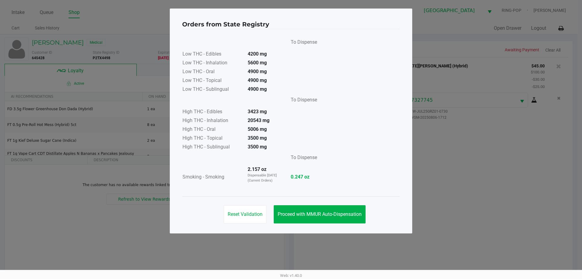
click at [346, 214] on span "Proceed with MMUR Auto-Dispensation" at bounding box center [320, 214] width 84 height 6
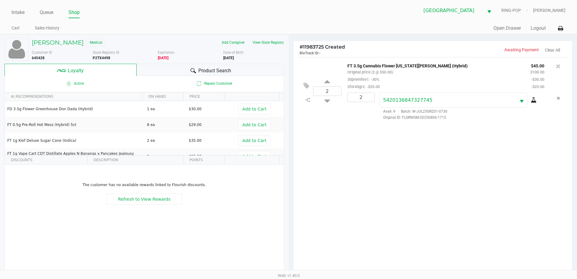
scroll to position [73, 0]
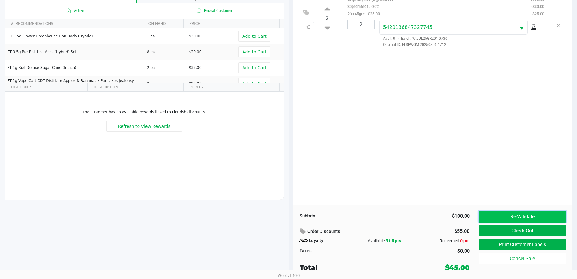
click at [525, 212] on button "Re-Validate" at bounding box center [522, 217] width 87 height 12
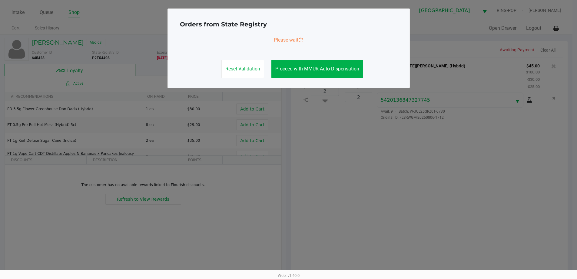
scroll to position [0, 0]
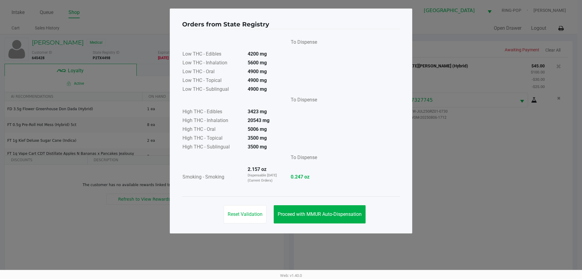
click at [334, 215] on span "Proceed with MMUR Auto-Dispensation" at bounding box center [320, 214] width 84 height 6
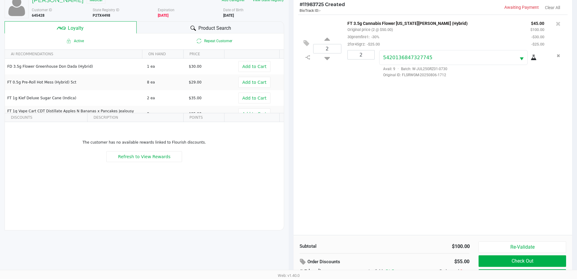
scroll to position [73, 0]
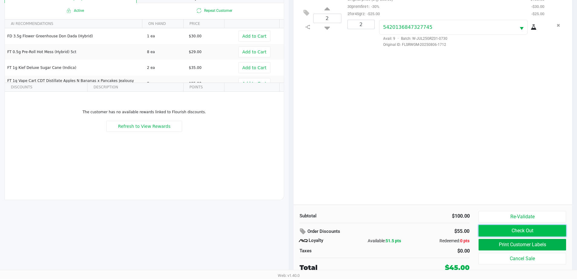
click at [509, 232] on button "Check Out" at bounding box center [522, 231] width 87 height 12
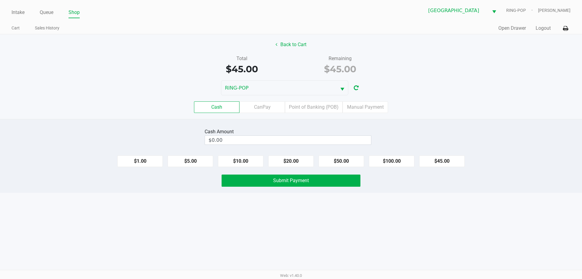
click at [449, 156] on button "$45.00" at bounding box center [441, 161] width 45 height 12
type input "$45.00"
click at [304, 183] on button "Submit Payment" at bounding box center [291, 180] width 139 height 12
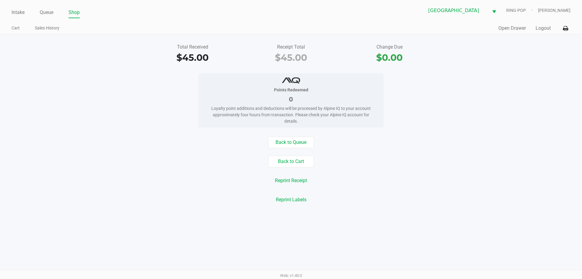
click at [537, 28] on button "Logout" at bounding box center [542, 28] width 15 height 7
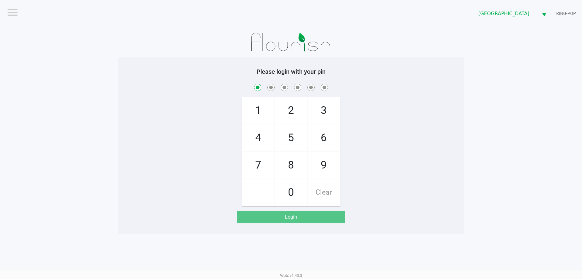
checkbox input "true"
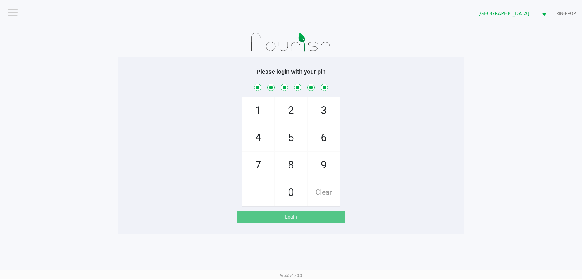
checkbox input "true"
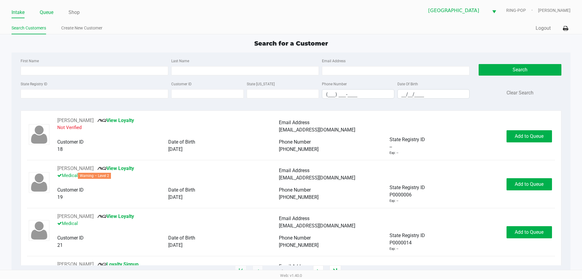
click at [48, 11] on link "Queue" at bounding box center [47, 12] width 14 height 8
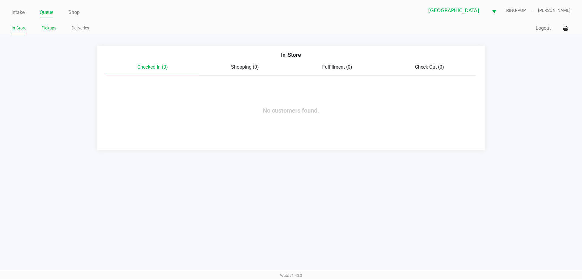
click at [51, 29] on link "Pickups" at bounding box center [49, 28] width 15 height 8
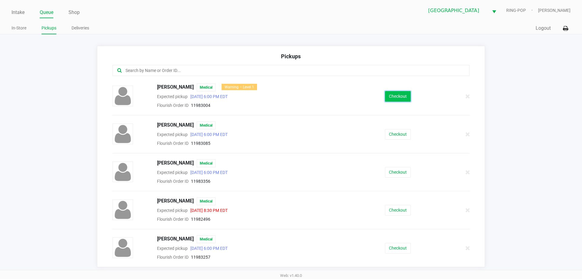
click at [402, 95] on button "Checkout" at bounding box center [398, 96] width 26 height 11
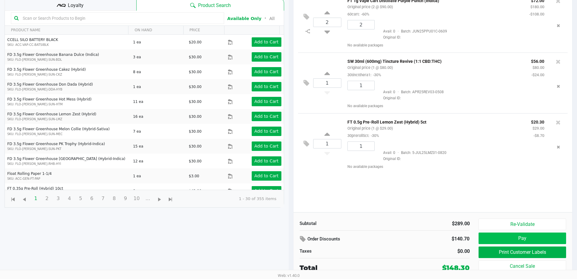
scroll to position [65, 0]
click at [536, 236] on button "Pay" at bounding box center [522, 238] width 87 height 12
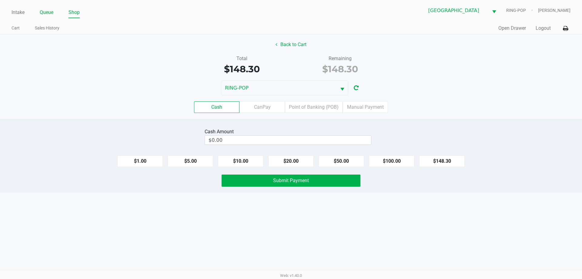
click at [41, 9] on link "Queue" at bounding box center [47, 12] width 14 height 8
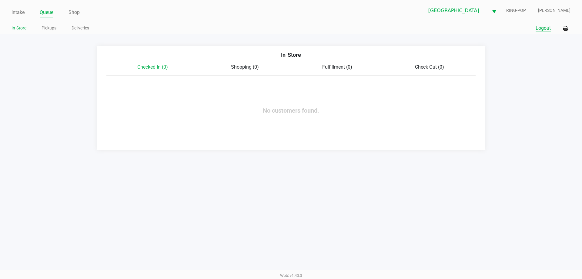
drag, startPoint x: 549, startPoint y: 29, endPoint x: 283, endPoint y: 1, distance: 267.3
click at [548, 30] on button "Logout" at bounding box center [542, 28] width 15 height 7
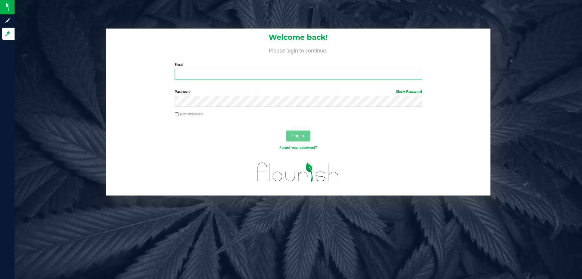
click at [262, 76] on input "Email" at bounding box center [298, 74] width 247 height 11
type input "[EMAIL_ADDRESS][DOMAIN_NAME]"
click at [286, 130] on button "Log In" at bounding box center [298, 135] width 24 height 11
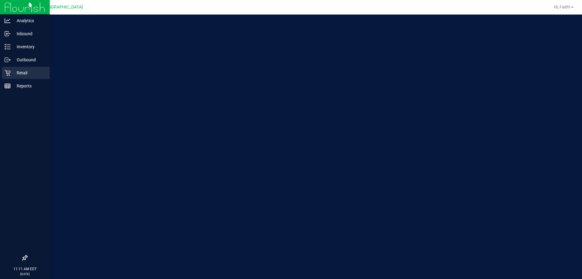
click at [14, 77] on div "Retail" at bounding box center [26, 73] width 48 height 12
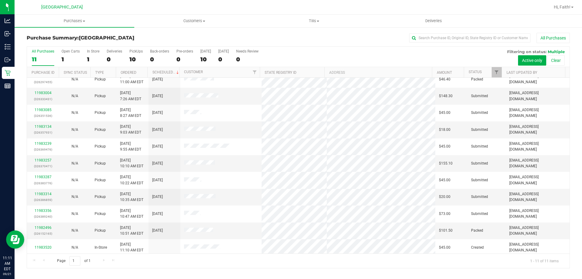
scroll to position [9, 0]
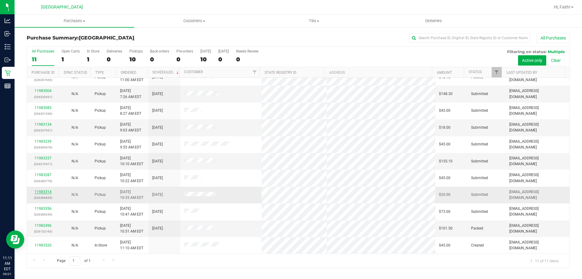
click at [37, 191] on link "11983314" at bounding box center [43, 191] width 17 height 4
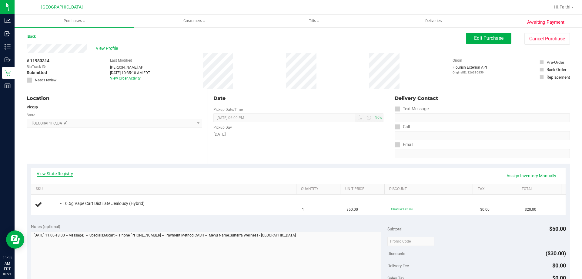
click at [59, 171] on link "View State Registry" at bounding box center [55, 173] width 36 height 6
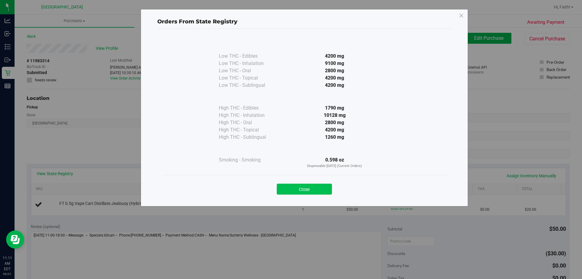
click at [310, 185] on button "Close" at bounding box center [304, 188] width 55 height 11
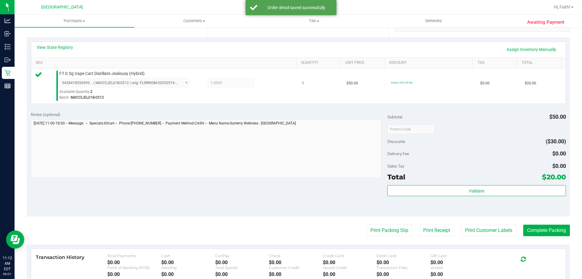
scroll to position [168, 0]
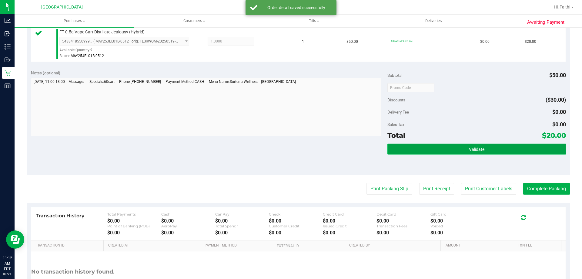
click at [493, 145] on button "Validate" at bounding box center [476, 148] width 178 height 11
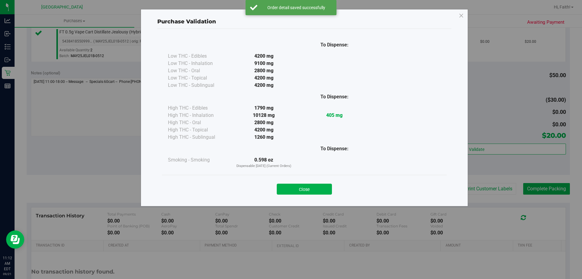
click at [315, 201] on div "Purchase Validation To Dispense: Low THC - Edibles 4200 mg" at bounding box center [304, 107] width 327 height 197
click at [319, 190] on button "Close" at bounding box center [304, 188] width 55 height 11
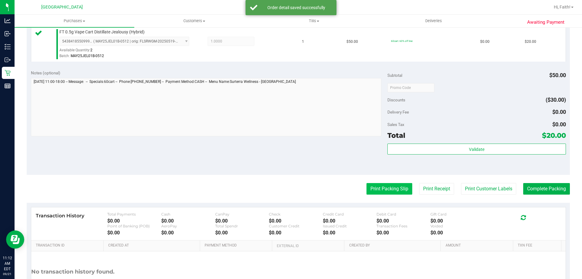
click at [384, 189] on button "Print Packing Slip" at bounding box center [389, 189] width 46 height 12
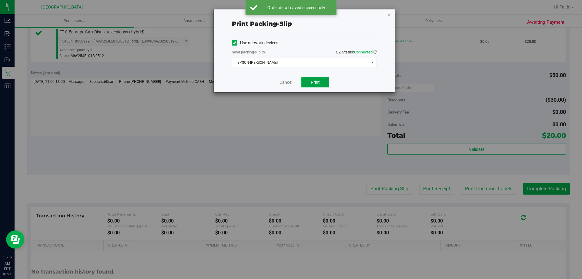
click at [309, 82] on button "Print" at bounding box center [315, 82] width 28 height 10
click at [294, 63] on span "EPSON-[PERSON_NAME]" at bounding box center [300, 62] width 137 height 8
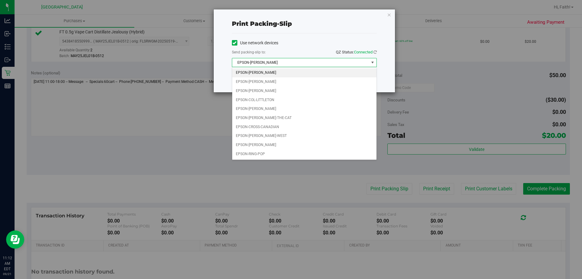
click at [255, 159] on div "Choose printer EPSON-[PERSON_NAME] EPSON-[PERSON_NAME] EPSON-[PERSON_NAME] EPSO…" at bounding box center [304, 113] width 145 height 93
click at [257, 152] on li "EPSON-RING-POP" at bounding box center [304, 153] width 144 height 9
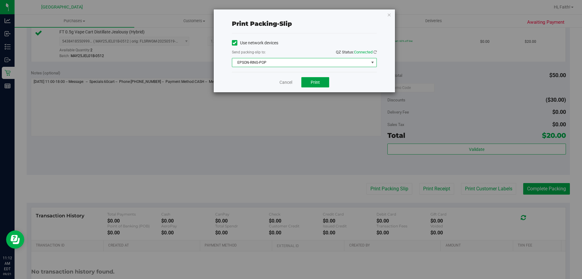
click at [313, 82] on span "Print" at bounding box center [315, 82] width 9 height 5
click at [390, 16] on icon "button" at bounding box center [389, 14] width 4 height 7
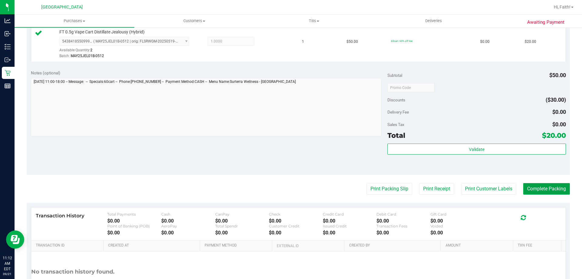
click at [537, 188] on button "Complete Packing" at bounding box center [546, 189] width 47 height 12
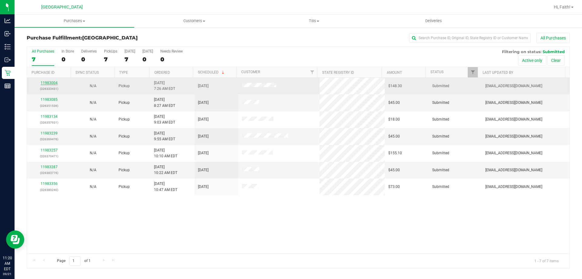
click at [52, 83] on link "11983004" at bounding box center [49, 83] width 17 height 4
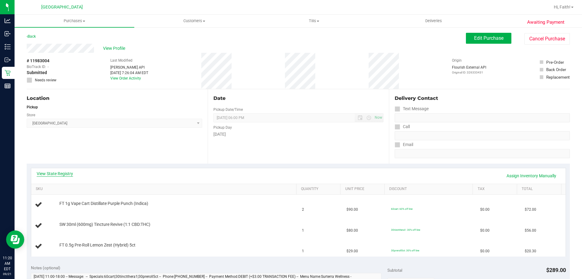
click at [57, 174] on link "View State Registry" at bounding box center [55, 173] width 36 height 6
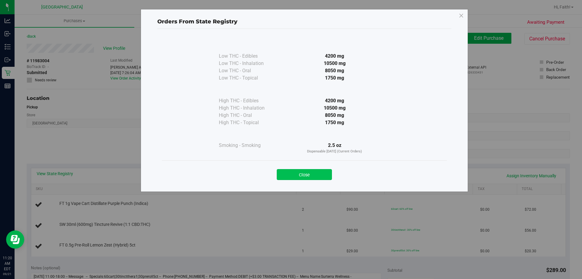
click at [309, 174] on button "Close" at bounding box center [304, 174] width 55 height 11
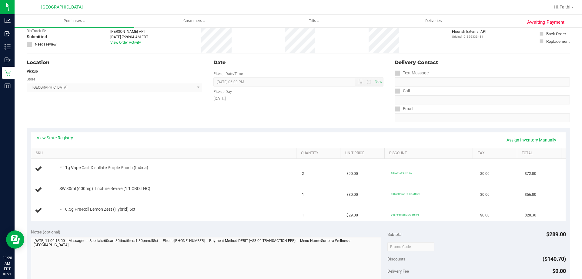
scroll to position [35, 0]
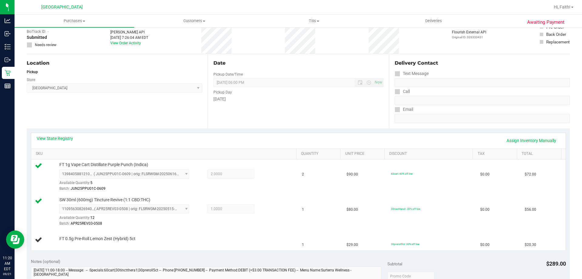
click at [60, 133] on div "View State Registry Assign Inventory Manually" at bounding box center [298, 140] width 534 height 15
click at [53, 135] on link "View State Registry" at bounding box center [55, 138] width 36 height 6
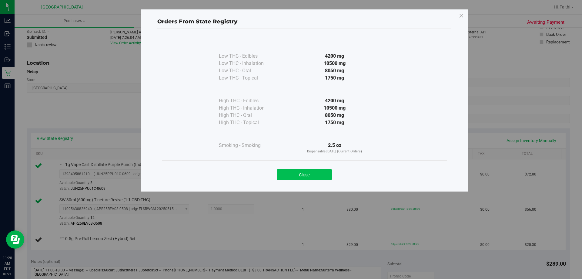
click at [309, 171] on button "Close" at bounding box center [304, 174] width 55 height 11
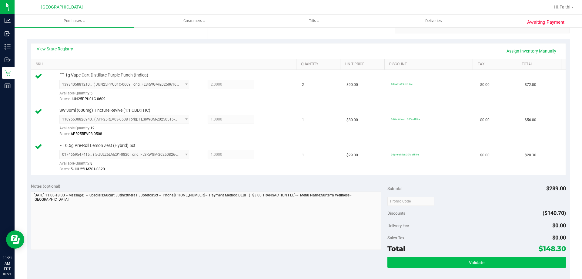
scroll to position [187, 0]
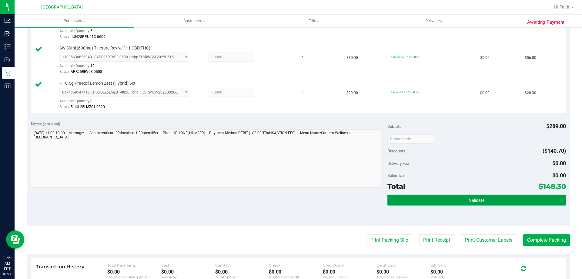
click at [464, 200] on button "Validate" at bounding box center [476, 199] width 178 height 11
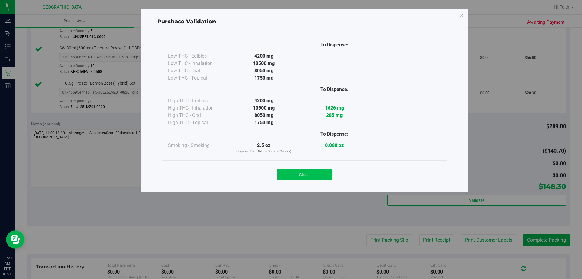
click at [299, 177] on button "Close" at bounding box center [304, 174] width 55 height 11
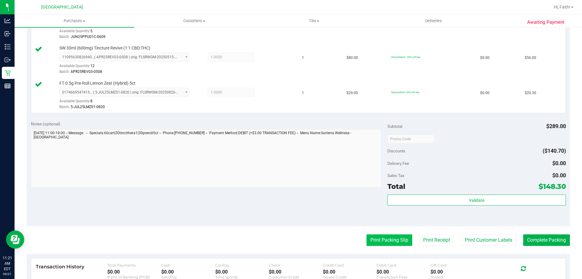
click at [381, 244] on button "Print Packing Slip" at bounding box center [389, 240] width 46 height 12
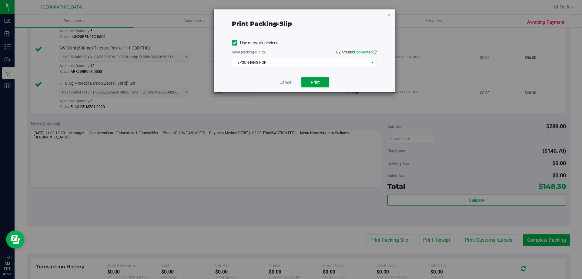
click at [315, 83] on span "Print" at bounding box center [315, 82] width 9 height 5
click at [390, 15] on icon "button" at bounding box center [389, 14] width 4 height 7
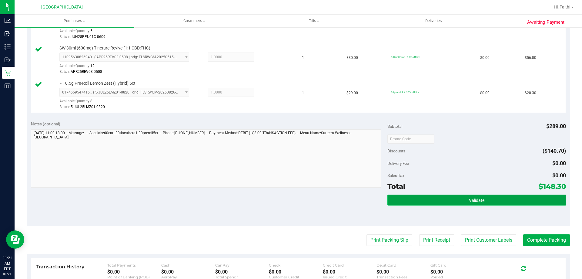
click at [519, 204] on button "Validate" at bounding box center [476, 199] width 178 height 11
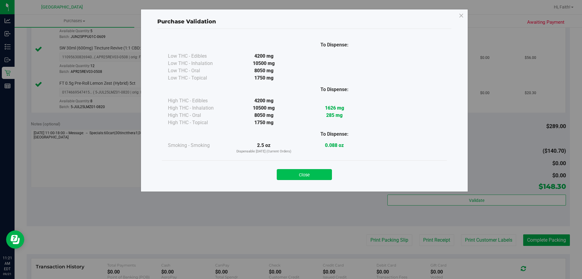
click at [312, 178] on button "Close" at bounding box center [304, 174] width 55 height 11
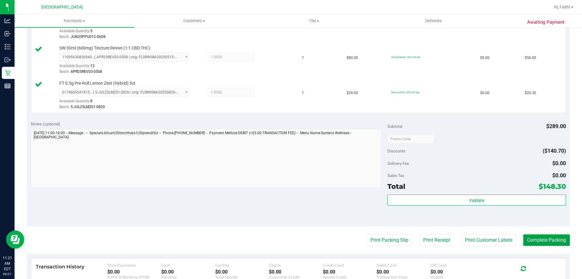
click at [558, 242] on button "Complete Packing" at bounding box center [546, 240] width 47 height 12
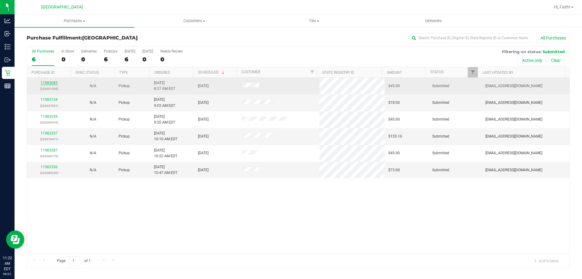
click at [48, 81] on link "11983085" at bounding box center [49, 83] width 17 height 4
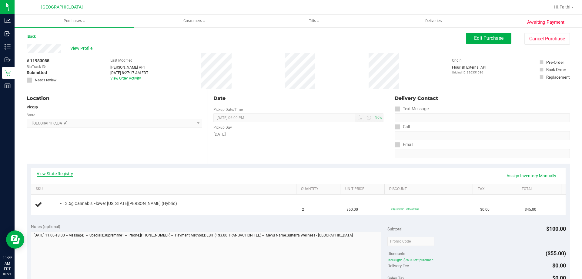
click at [65, 172] on link "View State Registry" at bounding box center [55, 173] width 36 height 6
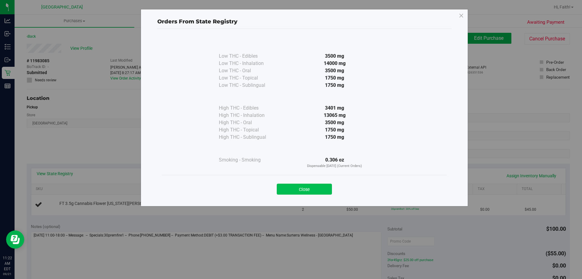
click at [309, 193] on button "Close" at bounding box center [304, 188] width 55 height 11
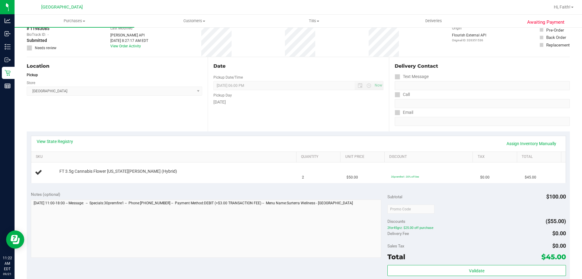
scroll to position [46, 0]
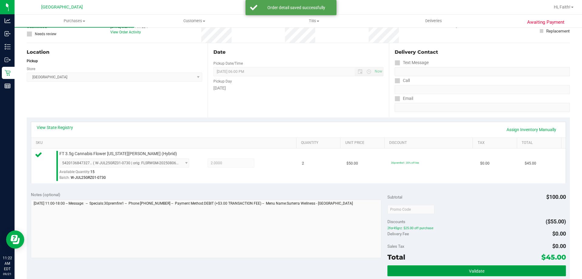
click at [485, 265] on button "Validate" at bounding box center [476, 270] width 178 height 11
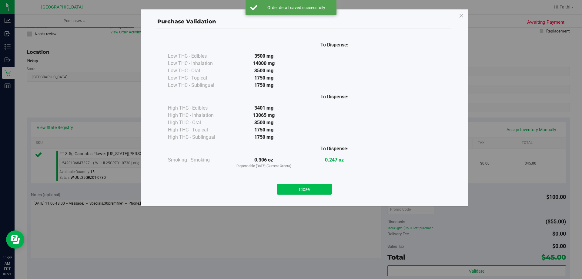
click at [316, 185] on button "Close" at bounding box center [304, 188] width 55 height 11
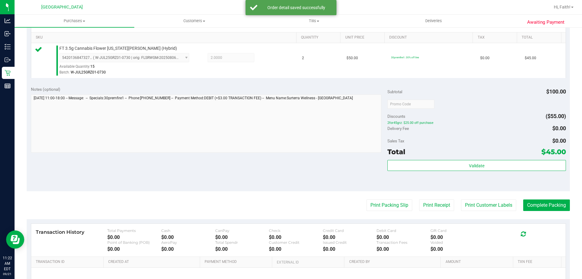
scroll to position [169, 0]
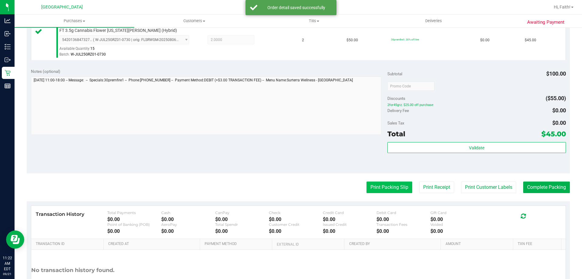
click at [395, 192] on button "Print Packing Slip" at bounding box center [389, 187] width 46 height 12
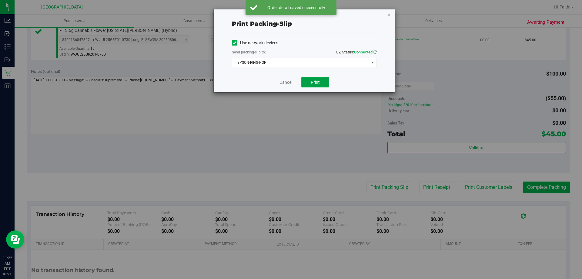
click at [313, 86] on button "Print" at bounding box center [315, 82] width 28 height 10
click at [388, 18] on icon "button" at bounding box center [389, 14] width 4 height 7
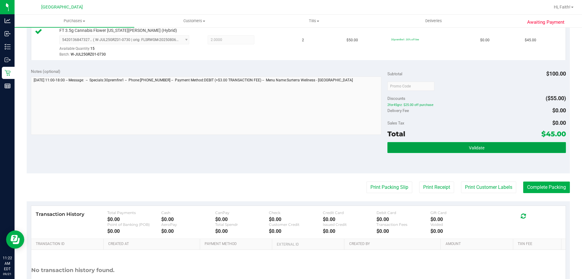
click at [485, 151] on button "Validate" at bounding box center [476, 147] width 178 height 11
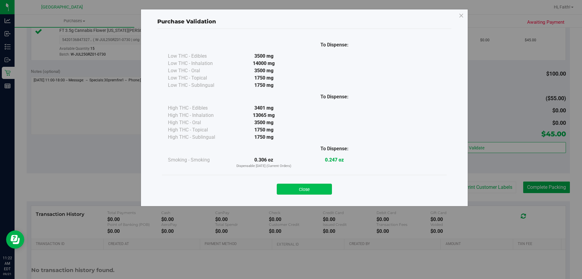
click at [307, 193] on button "Close" at bounding box center [304, 188] width 55 height 11
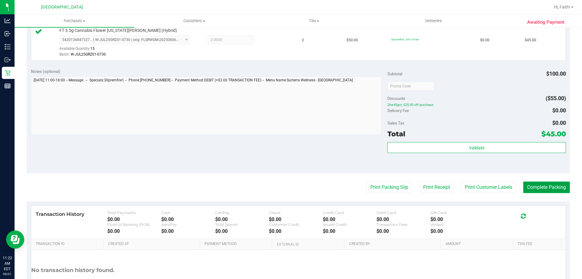
click at [554, 181] on button "Complete Packing" at bounding box center [546, 187] width 47 height 12
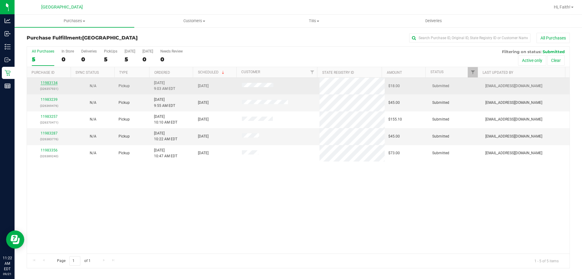
click at [52, 84] on link "11983134" at bounding box center [49, 83] width 17 height 4
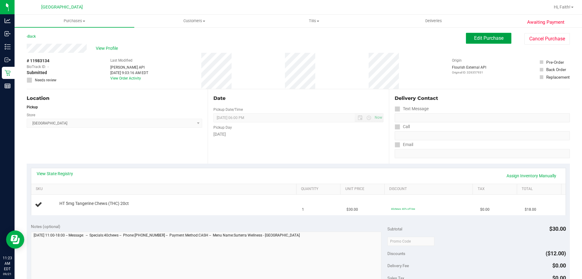
click at [484, 35] on span "Edit Purchase" at bounding box center [488, 38] width 29 height 6
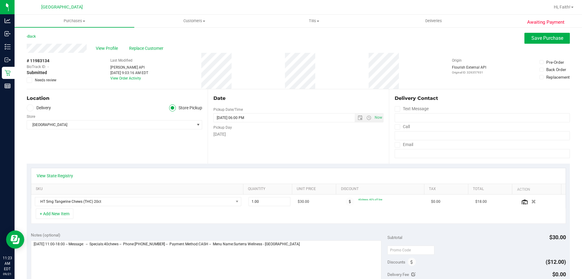
click at [50, 78] on span "Needs review" at bounding box center [46, 79] width 22 height 5
click at [0, 0] on input "Needs review" at bounding box center [0, 0] width 0 height 0
click at [552, 41] on span "Save Purchase" at bounding box center [547, 38] width 32 height 6
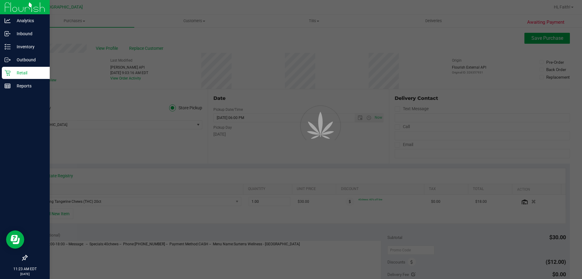
click at [12, 74] on p "Retail" at bounding box center [29, 72] width 36 height 7
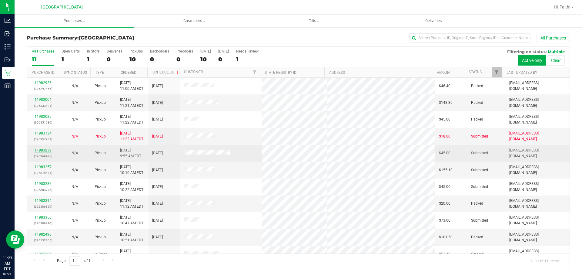
click at [45, 148] on link "11983239" at bounding box center [43, 150] width 17 height 4
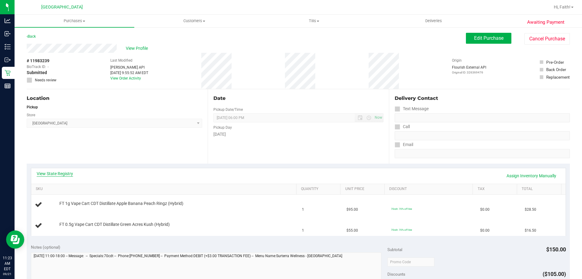
click at [50, 173] on link "View State Registry" at bounding box center [55, 173] width 36 height 6
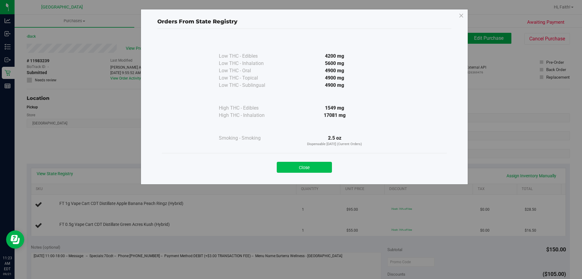
click at [311, 166] on button "Close" at bounding box center [304, 167] width 55 height 11
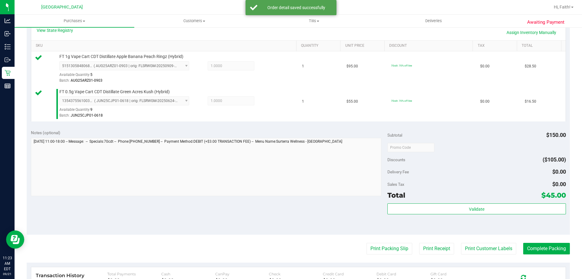
scroll to position [143, 0]
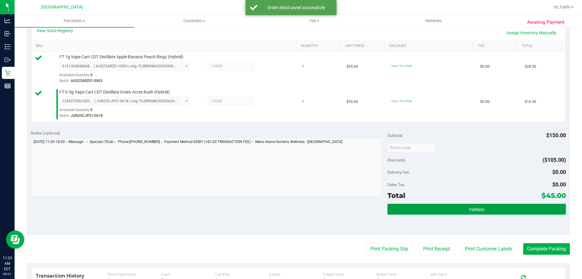
click at [483, 208] on button "Validate" at bounding box center [476, 208] width 178 height 11
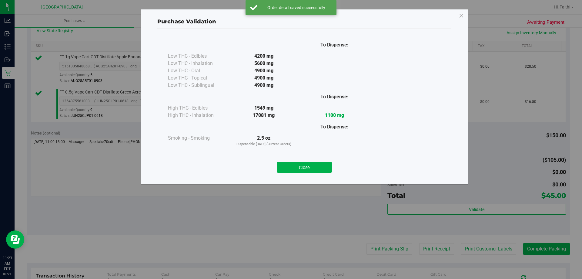
click at [311, 177] on div "To Dispense: Low THC - Edibles 4200 mg" at bounding box center [304, 104] width 294 height 150
click at [388, 254] on div "Purchase Validation To Dispense: Low THC - Edibles 4200 mg" at bounding box center [293, 139] width 586 height 279
click at [310, 168] on button "Close" at bounding box center [304, 167] width 55 height 11
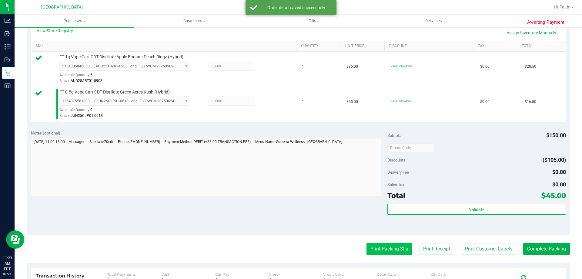
click at [383, 254] on button "Print Packing Slip" at bounding box center [389, 249] width 46 height 12
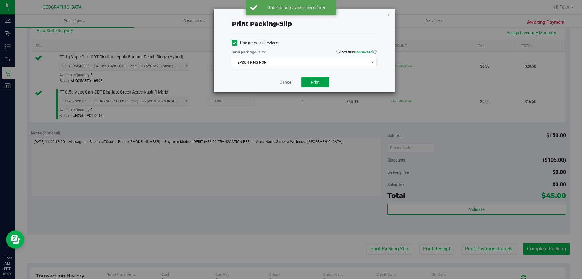
click at [314, 83] on span "Print" at bounding box center [315, 82] width 9 height 5
click at [389, 15] on icon "button" at bounding box center [389, 14] width 4 height 7
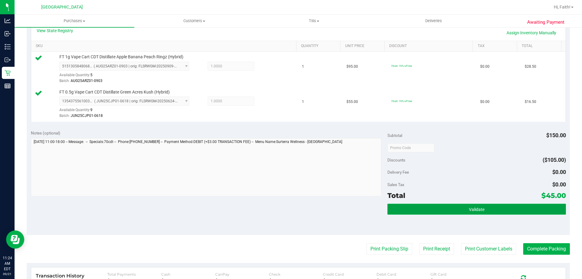
click at [508, 210] on button "Validate" at bounding box center [476, 208] width 178 height 11
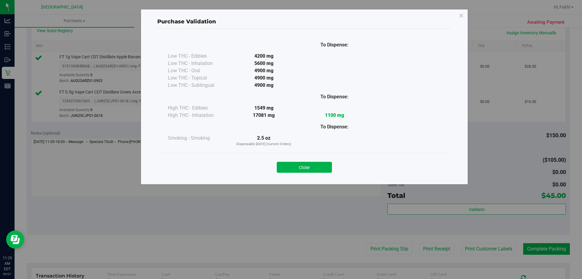
click at [297, 178] on div "Purchase Validation To Dispense: Low THC - Edibles 4200 mg" at bounding box center [304, 96] width 327 height 175
click at [305, 167] on button "Close" at bounding box center [304, 167] width 55 height 11
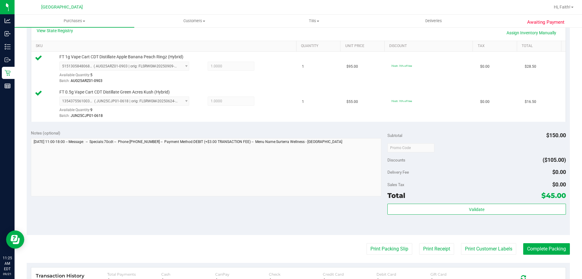
scroll to position [130, 0]
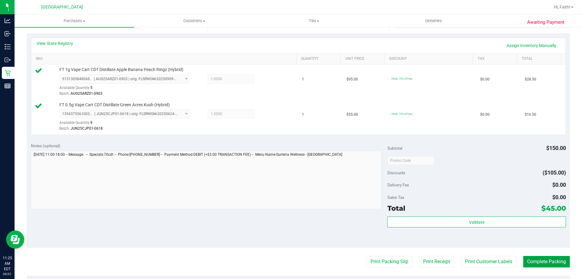
click at [547, 257] on button "Complete Packing" at bounding box center [546, 261] width 47 height 12
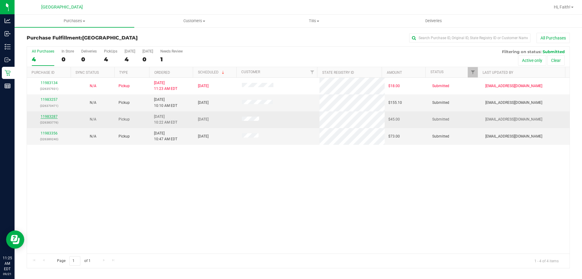
click at [45, 116] on link "11983287" at bounding box center [49, 116] width 17 height 4
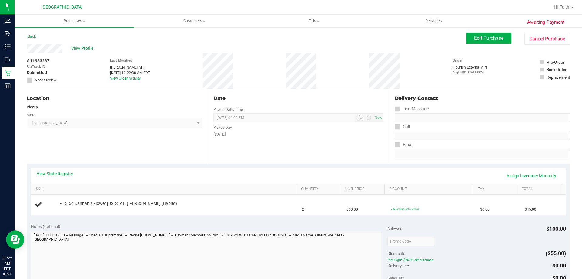
click at [62, 168] on div "View State Registry Assign Inventory Manually" at bounding box center [298, 175] width 534 height 15
click at [62, 173] on link "View State Registry" at bounding box center [55, 173] width 36 height 6
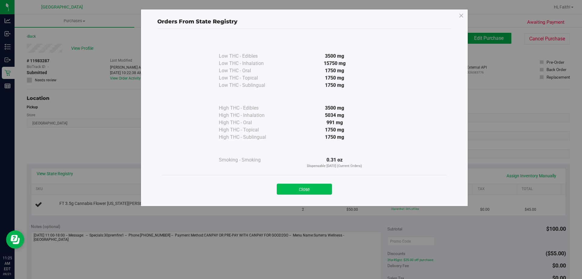
click at [302, 190] on button "Close" at bounding box center [304, 188] width 55 height 11
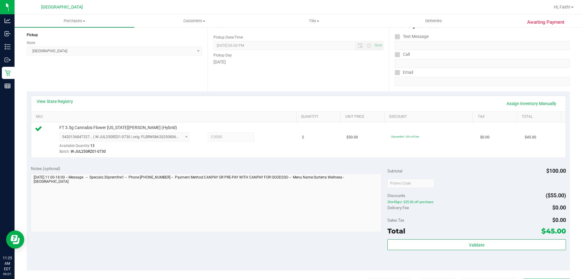
scroll to position [113, 0]
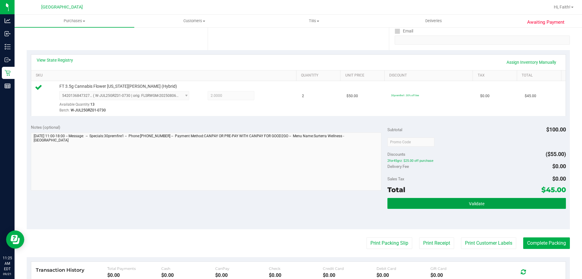
click at [552, 200] on button "Validate" at bounding box center [476, 203] width 178 height 11
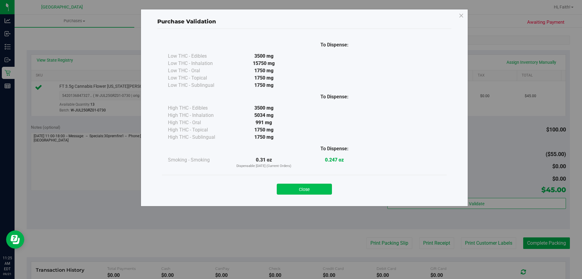
click at [321, 192] on button "Close" at bounding box center [304, 188] width 55 height 11
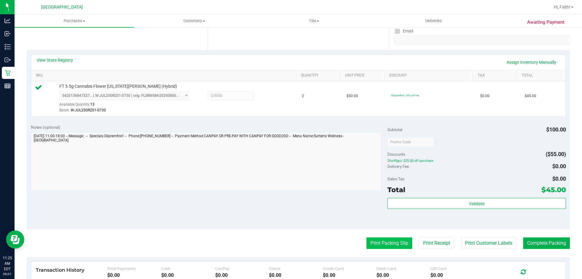
click at [389, 247] on button "Print Packing Slip" at bounding box center [389, 243] width 46 height 12
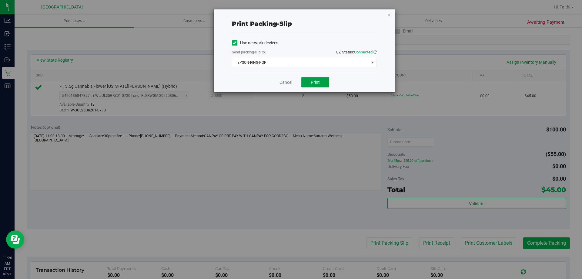
click at [325, 85] on button "Print" at bounding box center [315, 82] width 28 height 10
click at [389, 16] on icon "button" at bounding box center [389, 14] width 4 height 7
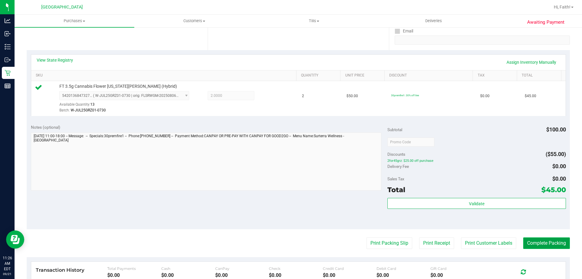
click at [529, 238] on button "Complete Packing" at bounding box center [546, 243] width 47 height 12
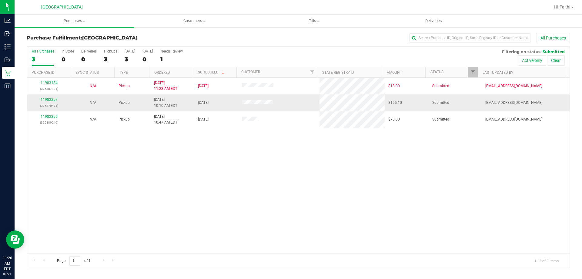
click at [48, 102] on div "11983257 (326370471)" at bounding box center [49, 103] width 37 height 12
click at [47, 99] on link "11983257" at bounding box center [49, 99] width 17 height 4
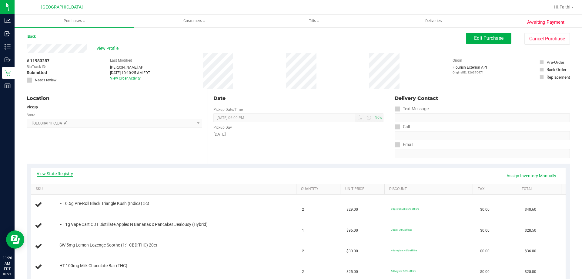
click at [68, 173] on link "View State Registry" at bounding box center [55, 173] width 36 height 6
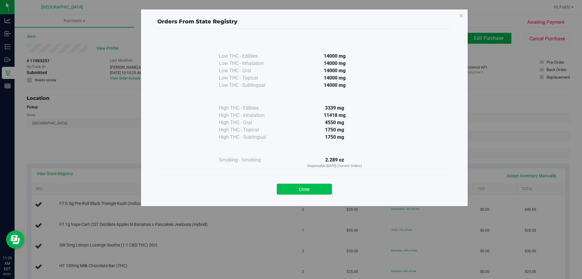
click at [294, 194] on button "Close" at bounding box center [304, 188] width 55 height 11
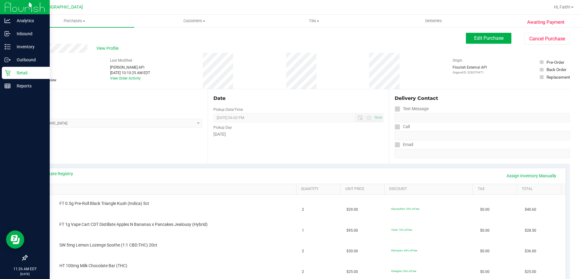
click at [7, 73] on icon at bounding box center [8, 73] width 6 height 6
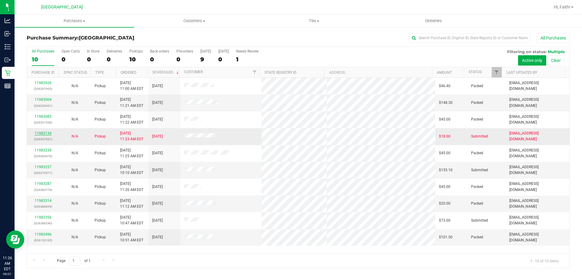
click at [42, 133] on link "11983134" at bounding box center [43, 133] width 17 height 4
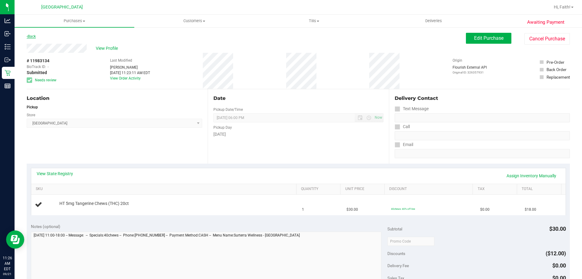
click at [35, 36] on link "Back" at bounding box center [31, 36] width 9 height 4
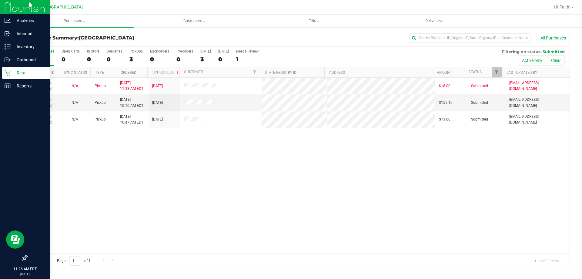
click at [11, 70] on p "Retail" at bounding box center [29, 72] width 36 height 7
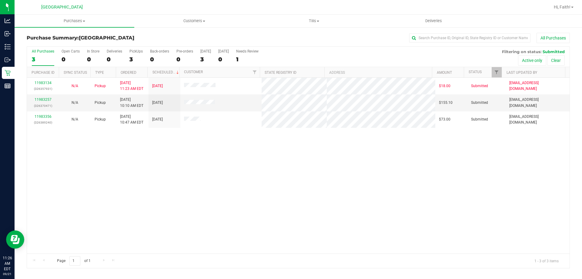
click at [127, 56] on div "All Purchases 3 Open Carts 0 In Store 0 Deliveries 0 PickUps 3 Back-orders 0 Pr…" at bounding box center [298, 57] width 542 height 20
click at [136, 56] on div "3" at bounding box center [135, 59] width 13 height 7
click at [0, 0] on input "PickUps 3" at bounding box center [0, 0] width 0 height 0
click at [496, 74] on span "Filter" at bounding box center [496, 72] width 5 height 5
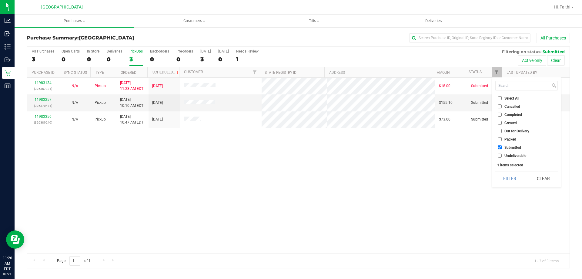
click at [499, 139] on input "Packed" at bounding box center [500, 139] width 4 height 4
checkbox input "true"
click at [510, 175] on button "Filter" at bounding box center [509, 178] width 29 height 13
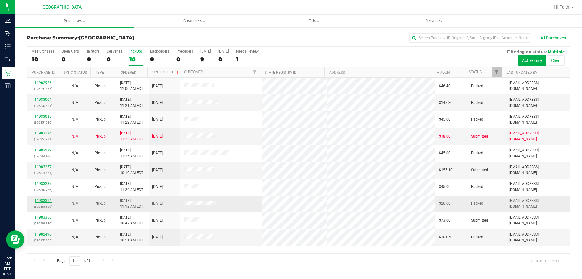
click at [44, 198] on link "11983314" at bounding box center [43, 200] width 17 height 4
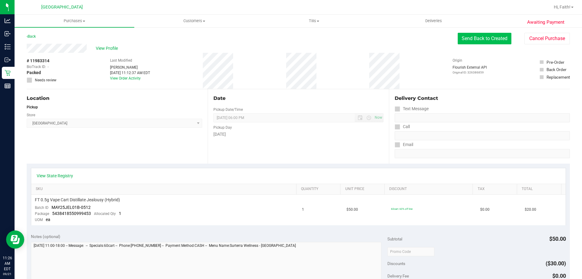
click at [473, 42] on button "Send Back to Created" at bounding box center [485, 39] width 54 height 12
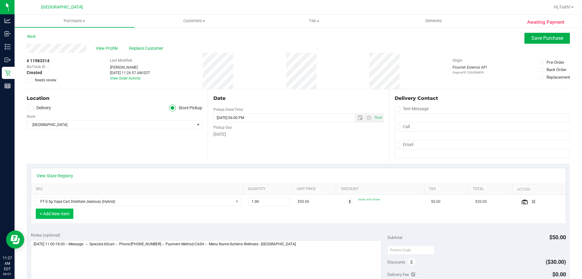
click at [64, 215] on button "+ Add New Item" at bounding box center [55, 213] width 38 height 10
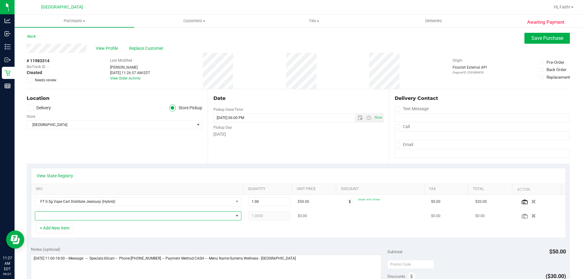
click at [83, 214] on span "NO DATA FOUND" at bounding box center [134, 215] width 198 height 8
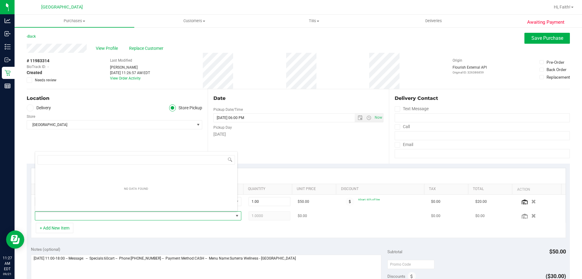
scroll to position [9, 201]
type input "tanger"
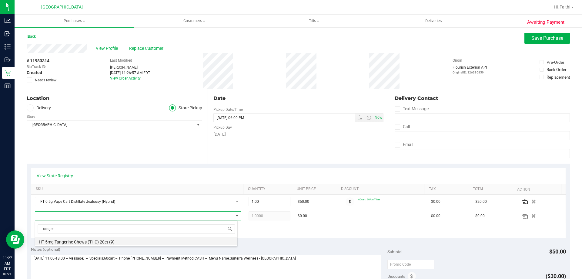
click at [97, 241] on li "HT 5mg Tangerine Chews (THC) 20ct (9)" at bounding box center [136, 240] width 202 height 8
click at [119, 221] on td "HT 5mg Tangerine Chews (THC) 20ct (9)" at bounding box center [138, 215] width 214 height 14
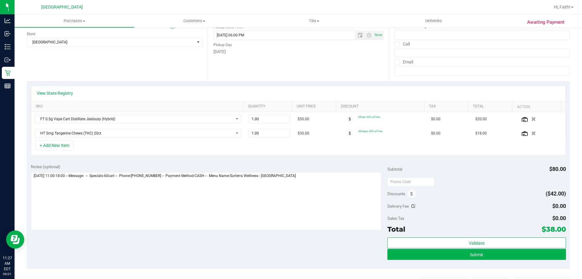
scroll to position [121, 0]
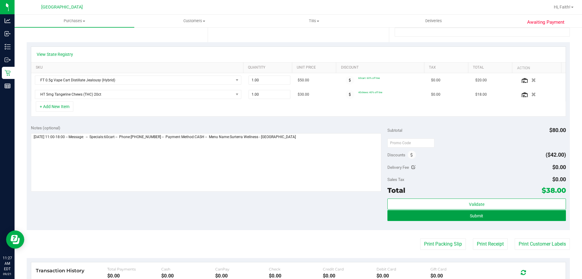
click at [494, 214] on button "Submit" at bounding box center [476, 215] width 178 height 11
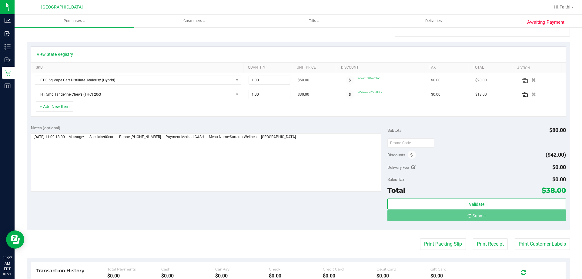
scroll to position [0, 0]
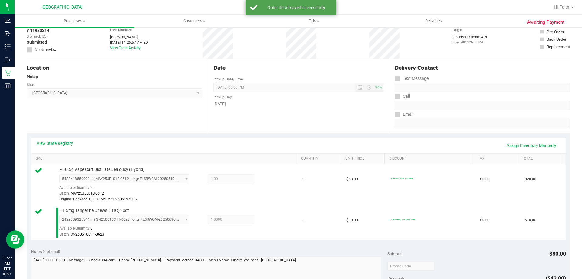
scroll to position [179, 0]
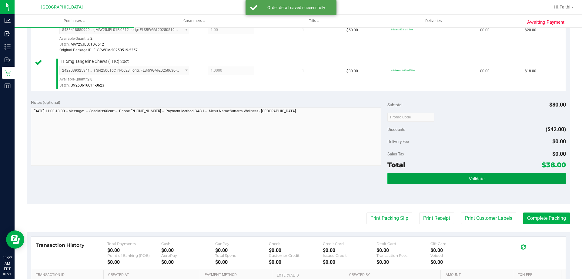
click at [531, 182] on button "Validate" at bounding box center [476, 178] width 178 height 11
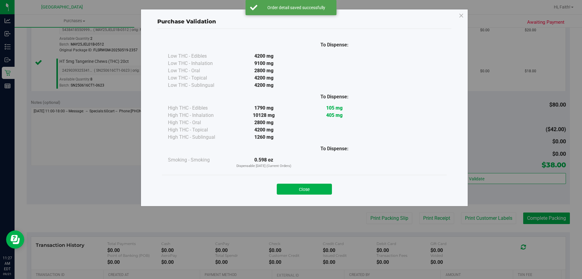
click at [314, 174] on div "To Dispense: Low THC - Edibles 4200 mg" at bounding box center [304, 106] width 285 height 138
click at [316, 183] on button "Close" at bounding box center [304, 188] width 55 height 11
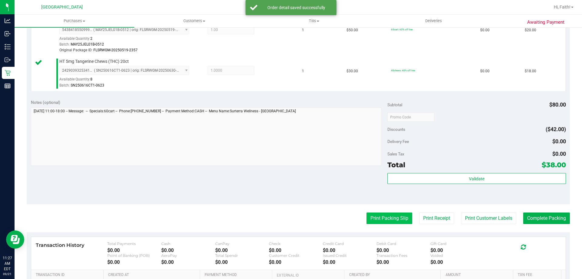
click at [376, 222] on button "Print Packing Slip" at bounding box center [389, 218] width 46 height 12
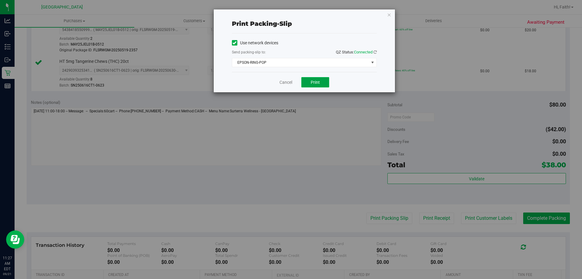
click at [317, 85] on button "Print" at bounding box center [315, 82] width 28 height 10
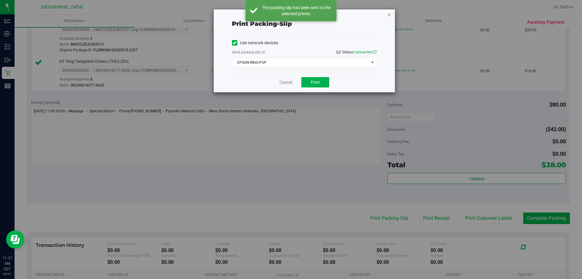
click at [389, 15] on icon "button" at bounding box center [389, 14] width 4 height 7
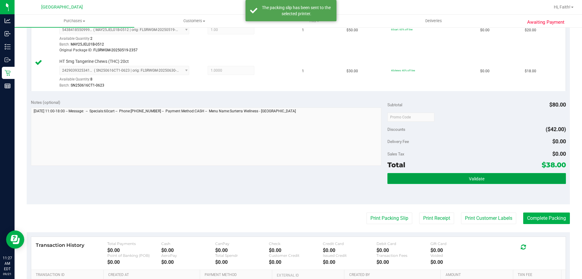
click at [517, 181] on button "Validate" at bounding box center [476, 178] width 178 height 11
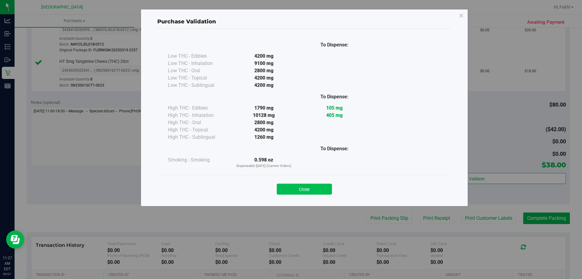
click at [311, 185] on button "Close" at bounding box center [304, 188] width 55 height 11
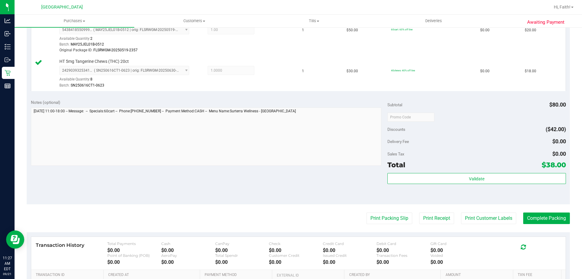
click at [542, 229] on purchase-details "Back Edit Purchase Cancel Purchase View Profile # 11983314 BioTrack ID: - Submi…" at bounding box center [298, 100] width 543 height 492
click at [539, 218] on button "Complete Packing" at bounding box center [546, 218] width 47 height 12
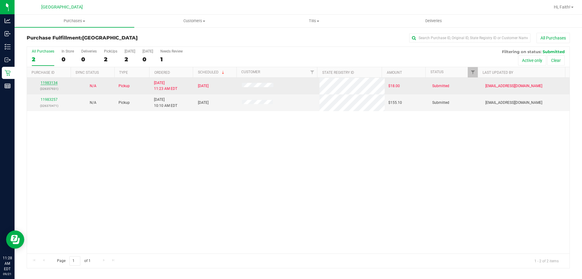
click at [43, 82] on link "11983134" at bounding box center [49, 83] width 17 height 4
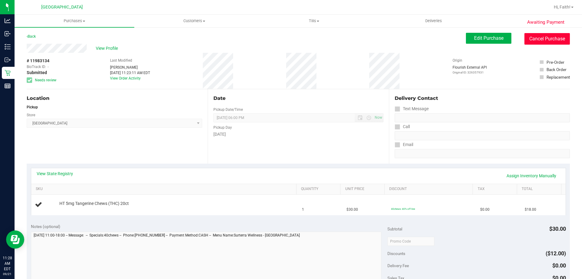
click at [544, 39] on button "Cancel Purchase" at bounding box center [546, 39] width 45 height 12
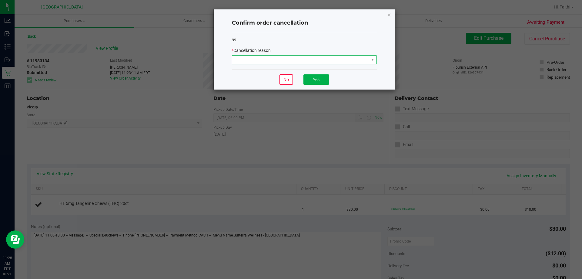
click at [290, 60] on span at bounding box center [300, 59] width 137 height 8
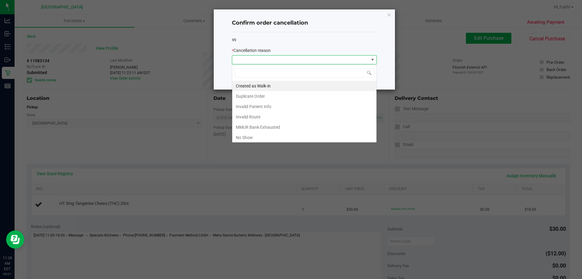
scroll to position [9, 145]
click at [249, 95] on li "Duplicate Order" at bounding box center [304, 96] width 144 height 10
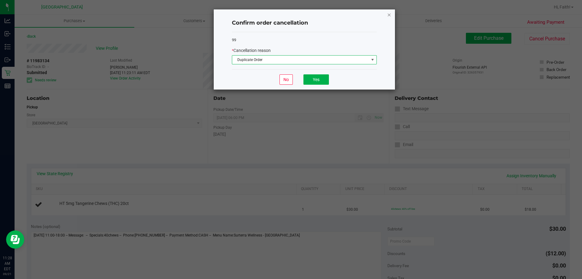
click at [389, 17] on icon "Close" at bounding box center [389, 14] width 4 height 7
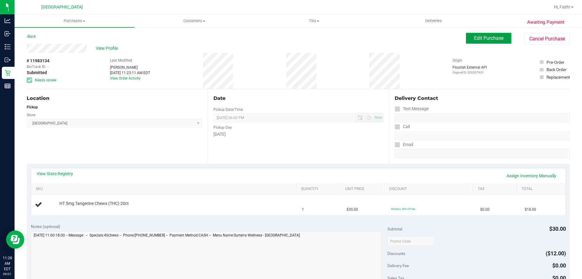
click at [474, 38] on span "Edit Purchase" at bounding box center [488, 38] width 29 height 6
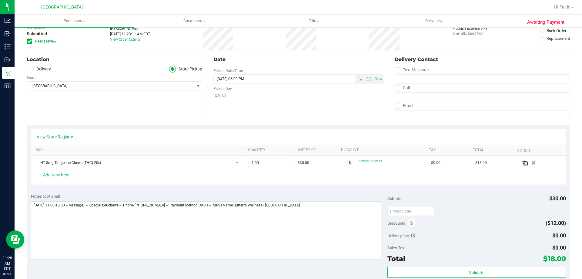
scroll to position [61, 0]
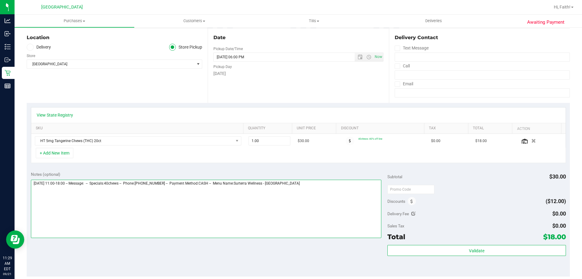
click at [327, 185] on textarea at bounding box center [206, 208] width 351 height 58
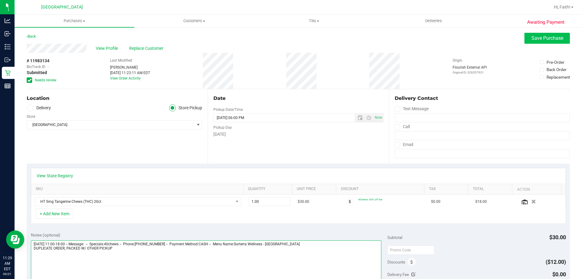
type textarea "[DATE] 11:00-18:00 -- Message: -- Specials:40chews -- Phone:[PHONE_NUMBER] -- P…"
click at [555, 37] on span "Save Purchase" at bounding box center [547, 38] width 32 height 6
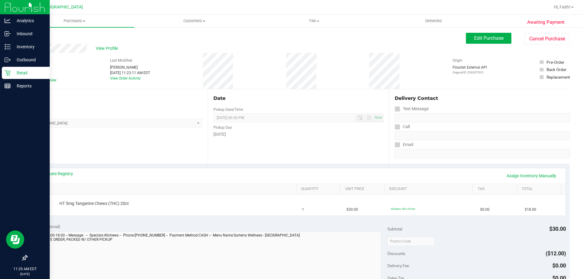
click at [13, 71] on p "Retail" at bounding box center [29, 72] width 36 height 7
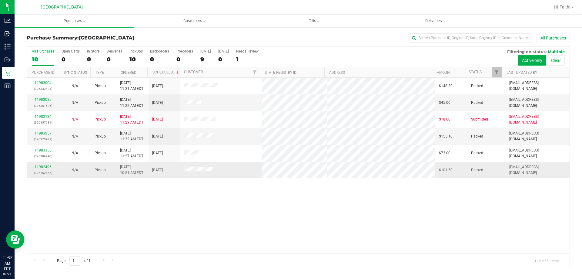
click at [46, 167] on link "11982496" at bounding box center [43, 167] width 17 height 4
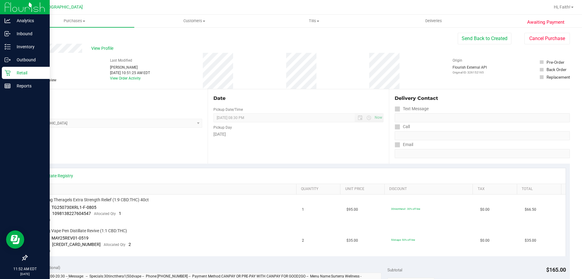
click at [16, 72] on p "Retail" at bounding box center [29, 72] width 36 height 7
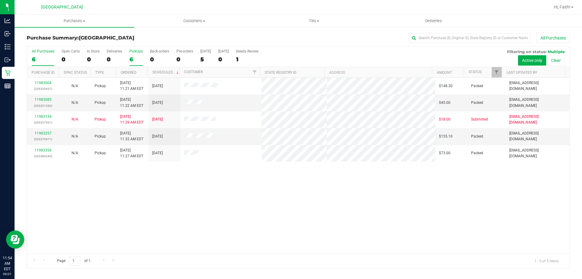
click at [130, 58] on div "6" at bounding box center [135, 59] width 13 height 7
click at [0, 0] on input "PickUps 6" at bounding box center [0, 0] width 0 height 0
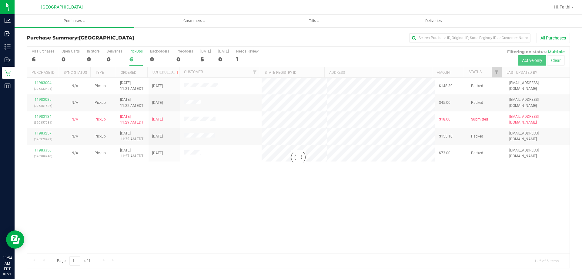
click at [207, 215] on div at bounding box center [298, 157] width 542 height 221
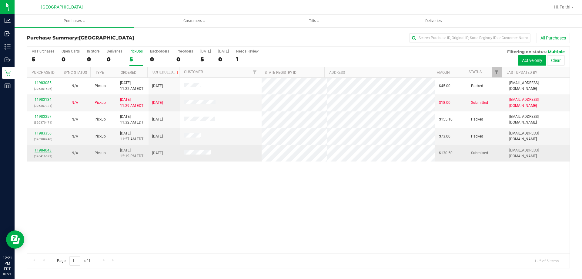
click at [39, 151] on link "11984043" at bounding box center [43, 150] width 17 height 4
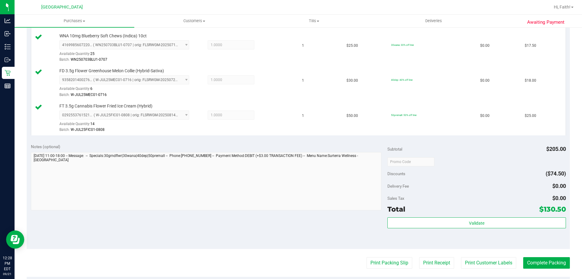
scroll to position [263, 0]
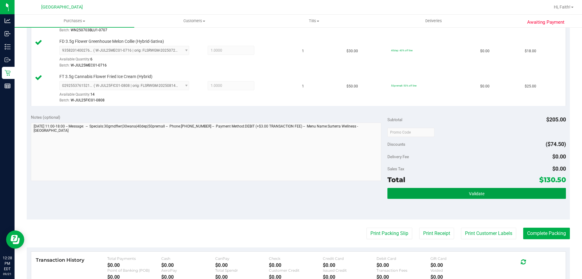
drag, startPoint x: 469, startPoint y: 192, endPoint x: 479, endPoint y: 164, distance: 29.9
click at [470, 186] on div "Subtotal $205.00 Discounts ($74.50) Delivery Fee $0.00 Sales Tax $0.00 Total $1…" at bounding box center [476, 164] width 178 height 101
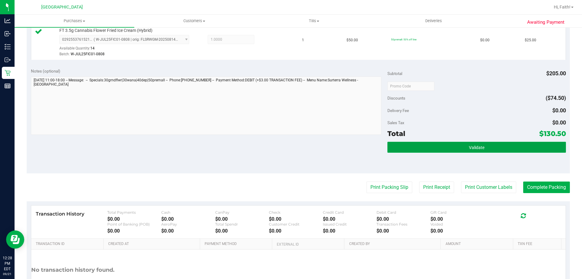
scroll to position [354, 0]
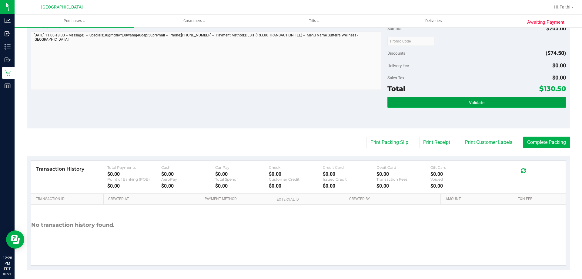
click at [459, 103] on button "Validate" at bounding box center [476, 102] width 178 height 11
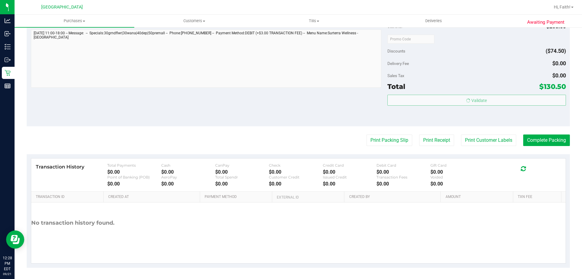
scroll to position [357, 0]
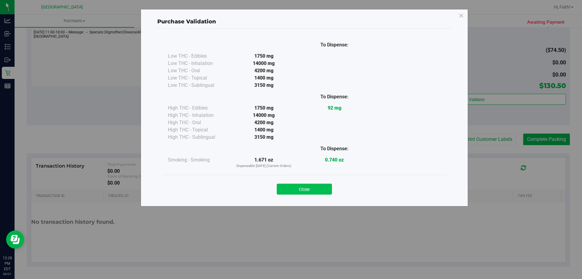
click at [315, 187] on button "Close" at bounding box center [304, 188] width 55 height 11
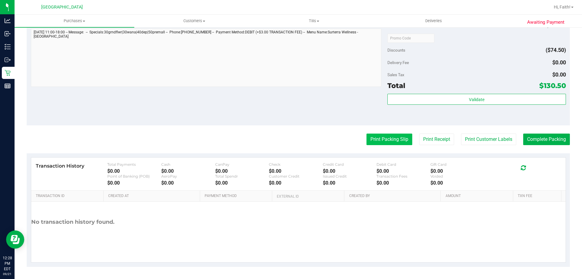
click at [372, 135] on button "Print Packing Slip" at bounding box center [389, 139] width 46 height 12
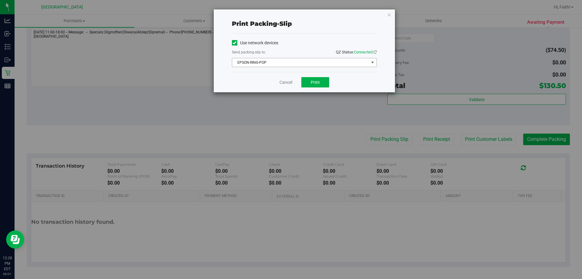
click at [321, 60] on span "EPSON-RING-POP" at bounding box center [300, 62] width 137 height 8
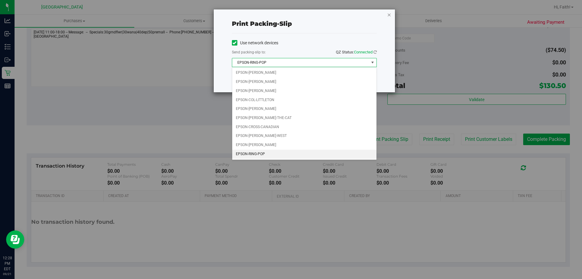
click at [389, 16] on icon "button" at bounding box center [389, 14] width 4 height 7
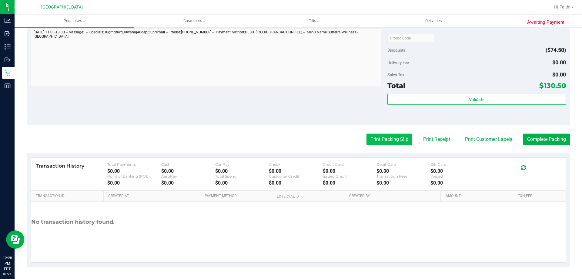
click at [390, 138] on button "Print Packing Slip" at bounding box center [389, 139] width 46 height 12
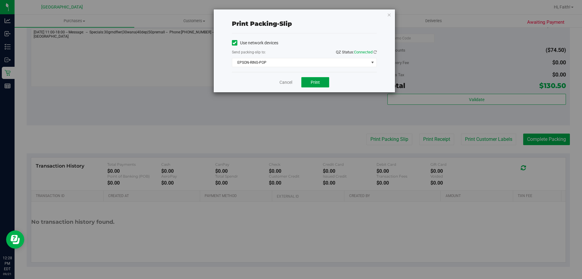
click at [319, 82] on span "Print" at bounding box center [315, 82] width 9 height 5
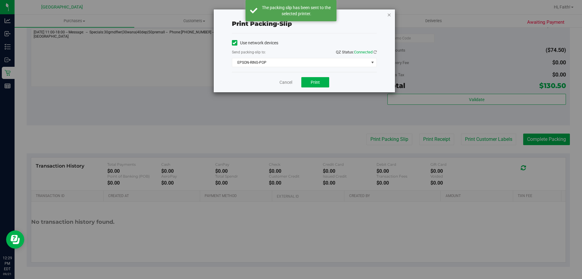
click at [390, 15] on icon "button" at bounding box center [389, 14] width 4 height 7
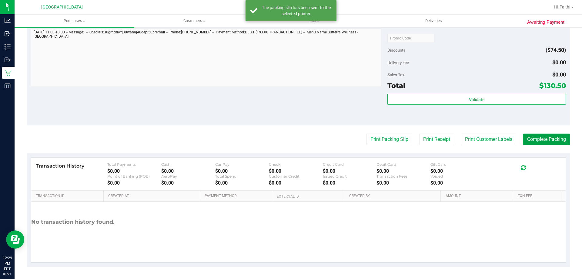
click at [539, 136] on button "Complete Packing" at bounding box center [546, 139] width 47 height 12
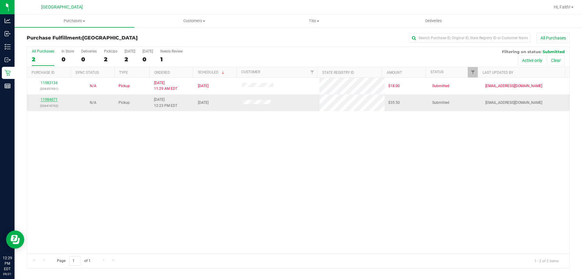
click at [51, 100] on link "11984071" at bounding box center [49, 99] width 17 height 4
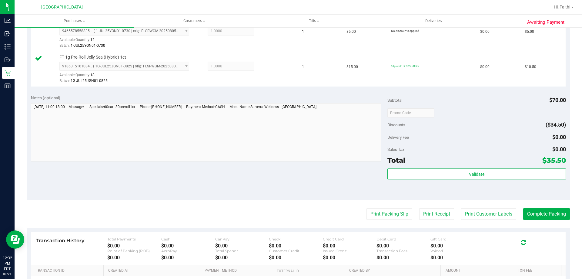
scroll to position [242, 0]
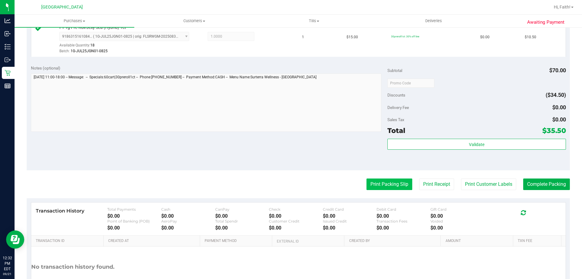
click at [395, 185] on button "Print Packing Slip" at bounding box center [389, 184] width 46 height 12
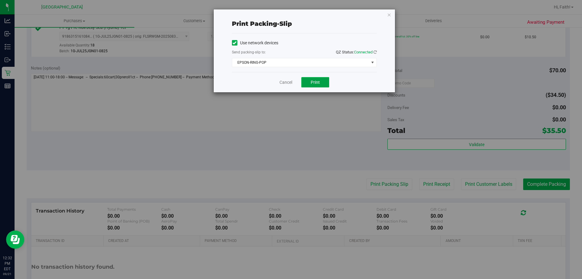
click at [313, 78] on button "Print" at bounding box center [315, 82] width 28 height 10
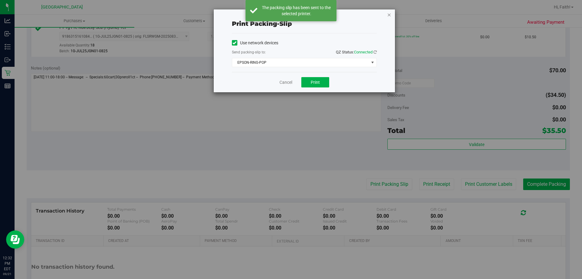
click at [388, 16] on icon "button" at bounding box center [389, 14] width 4 height 7
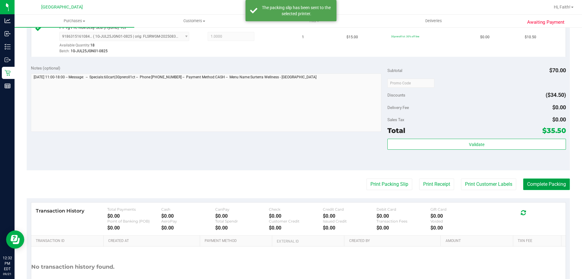
click at [548, 185] on button "Complete Packing" at bounding box center [546, 184] width 47 height 12
